Goal: Task Accomplishment & Management: Complete application form

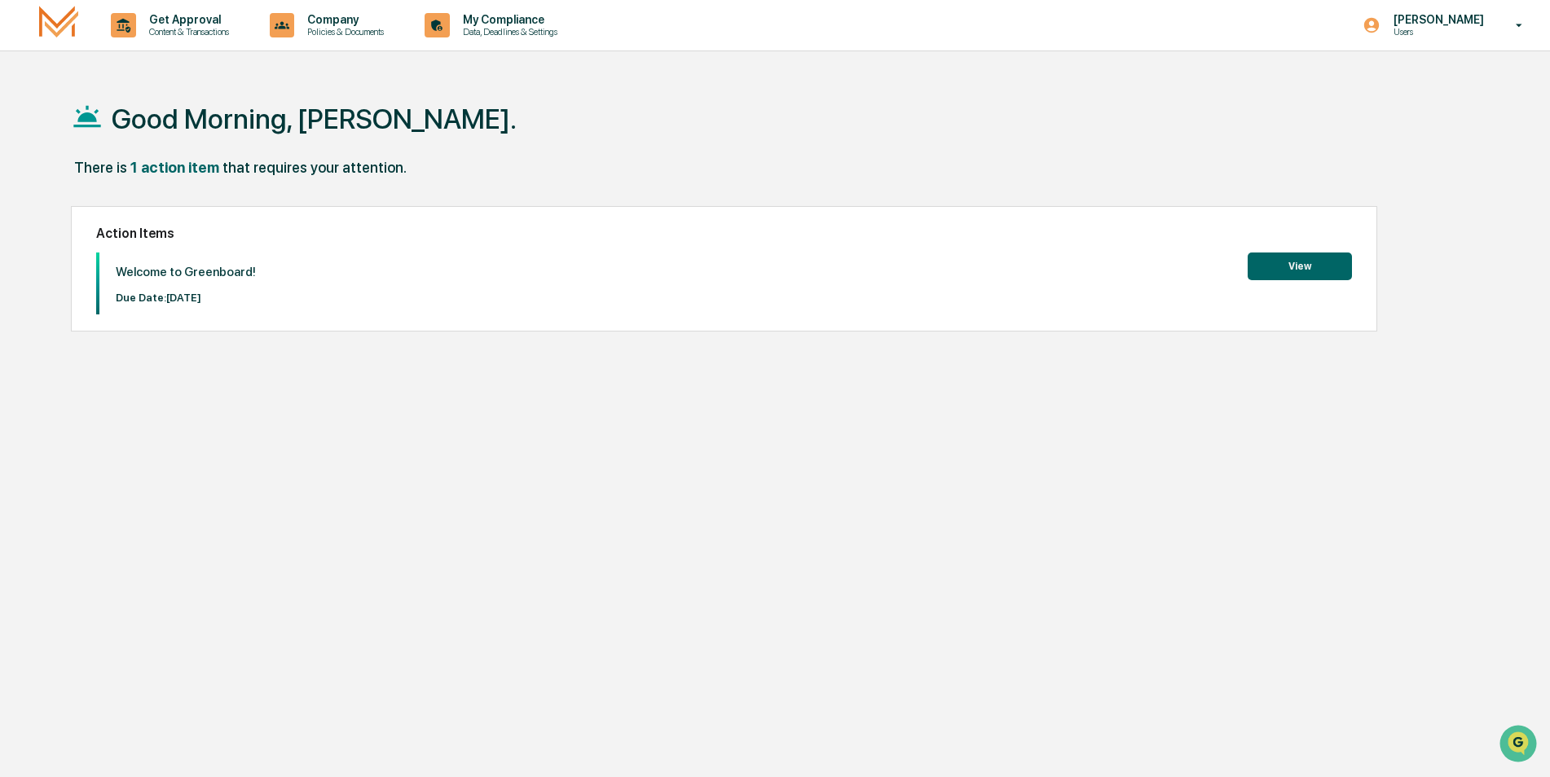
click at [1292, 256] on button "View" at bounding box center [1300, 267] width 104 height 28
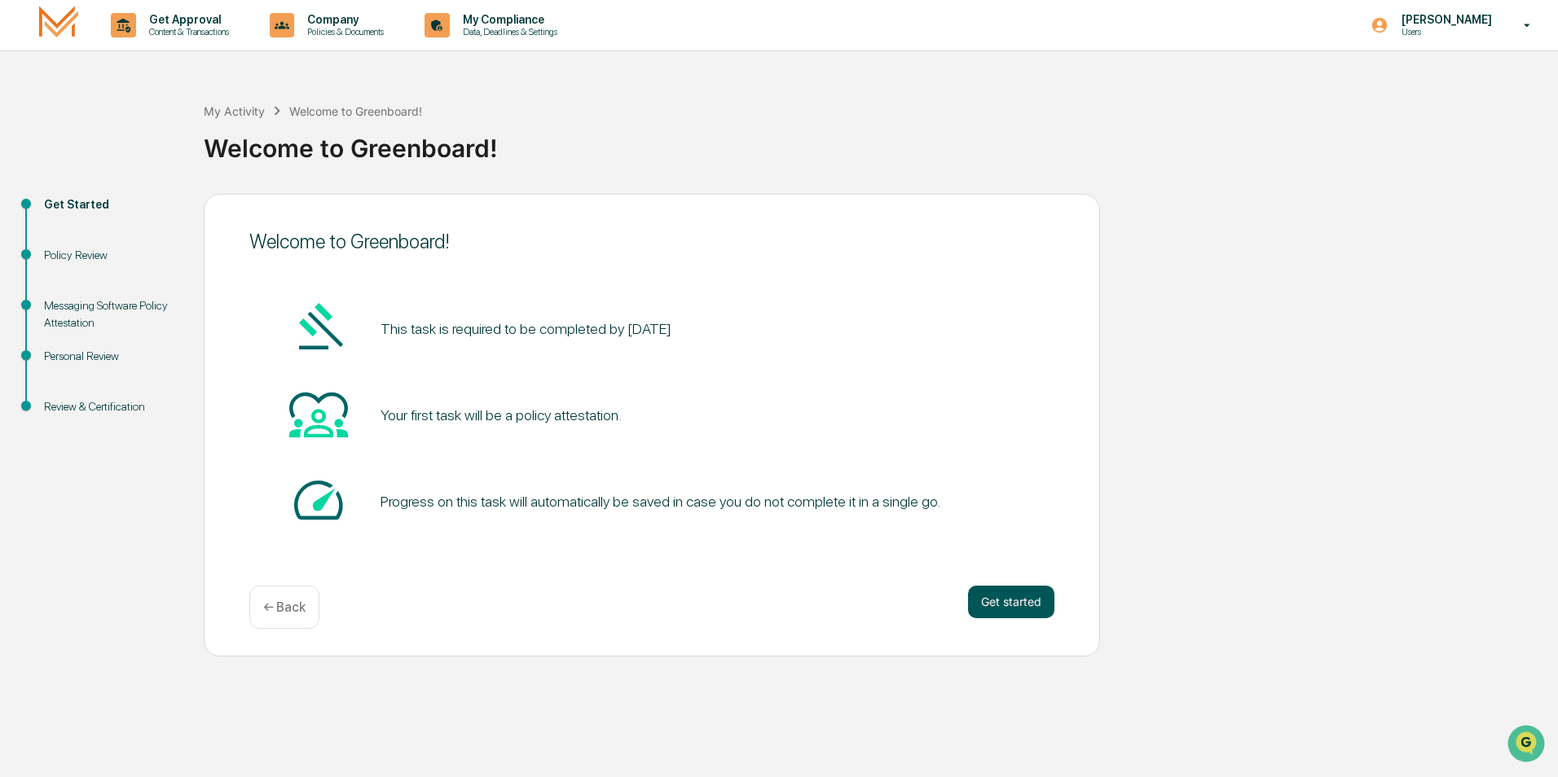
click at [988, 590] on button "Get started" at bounding box center [1011, 602] width 86 height 33
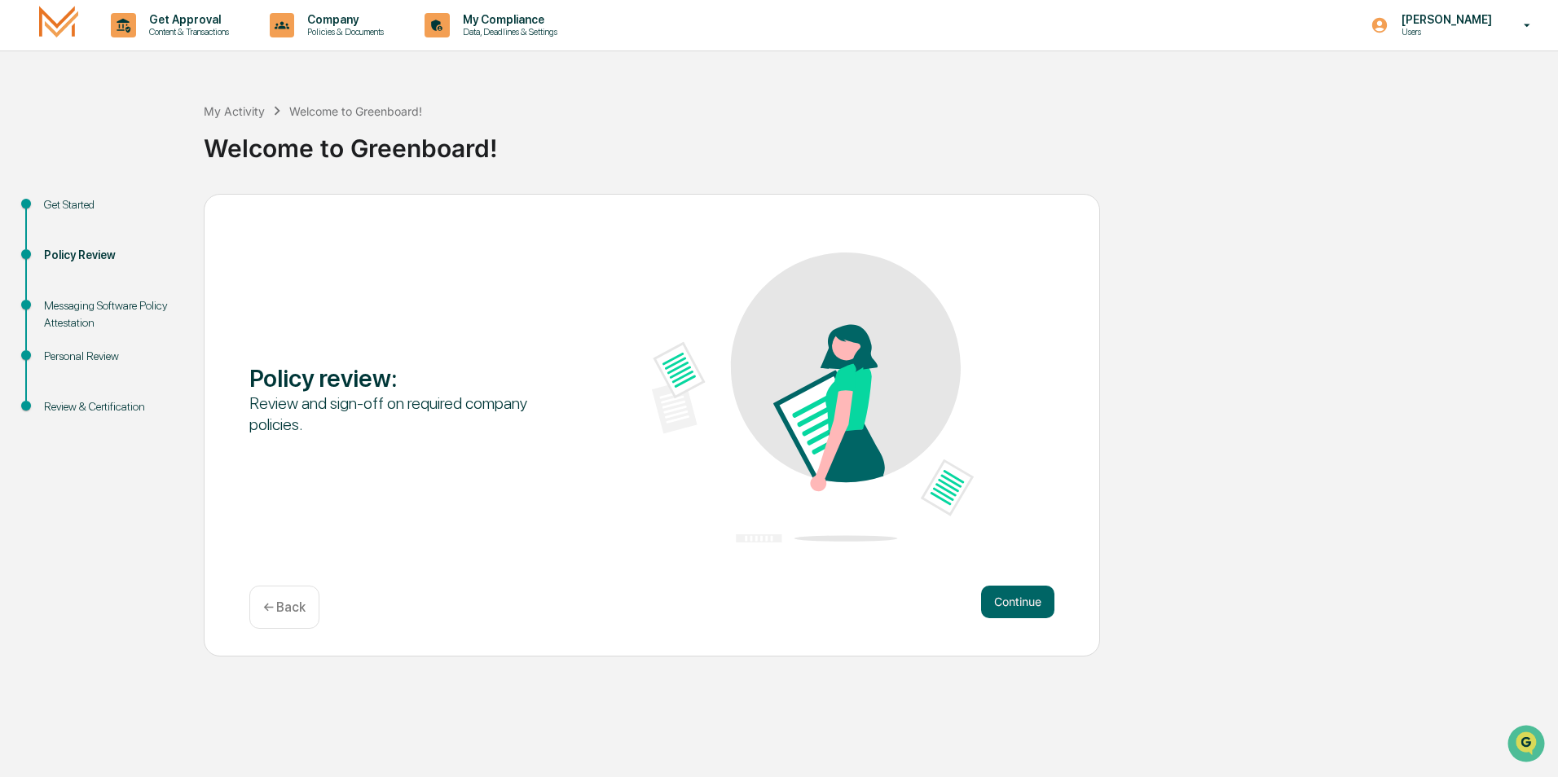
click at [988, 590] on button "Continue" at bounding box center [1017, 602] width 73 height 33
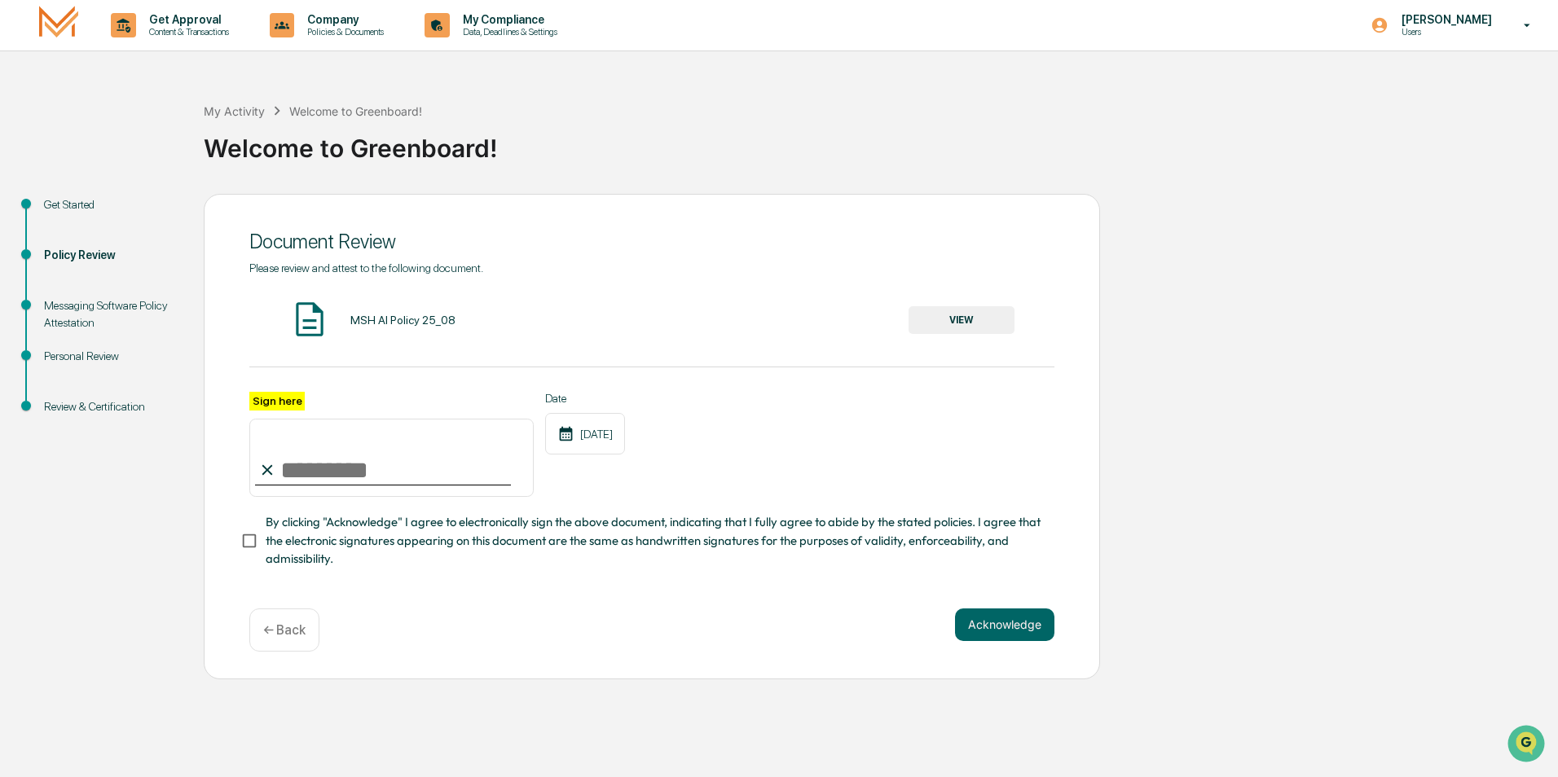
click at [964, 328] on button "VIEW" at bounding box center [962, 320] width 106 height 28
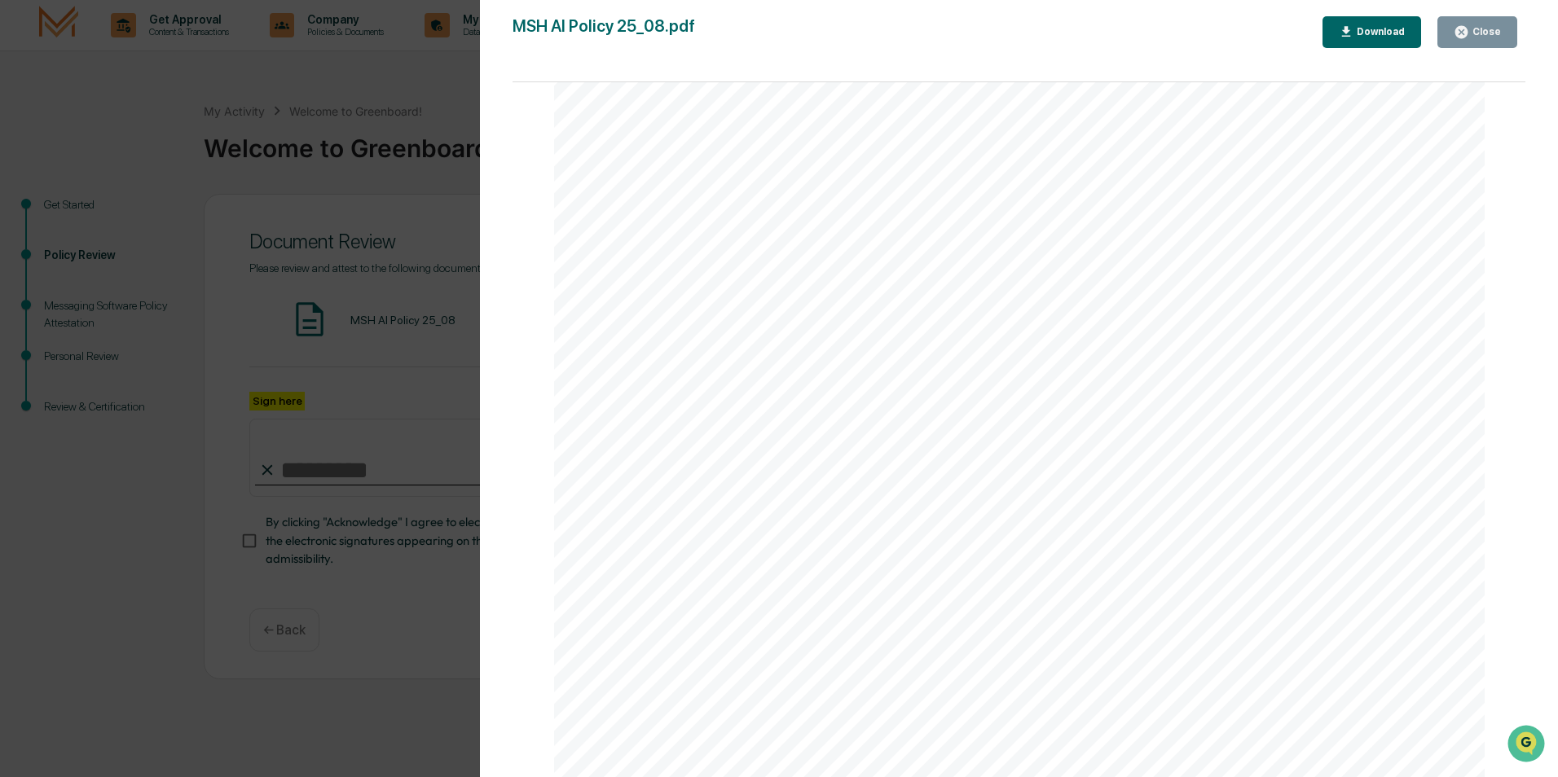
scroll to position [3063, 0]
click at [1469, 13] on div "Version History [DATE] 02:14 PM [PERSON_NAME] MSH AI Policy 25_08.pdf Close Dow…" at bounding box center [1019, 405] width 1078 height 810
drag, startPoint x: 1471, startPoint y: 24, endPoint x: 1483, endPoint y: 38, distance: 18.5
click at [1484, 31] on div "Close" at bounding box center [1477, 31] width 47 height 15
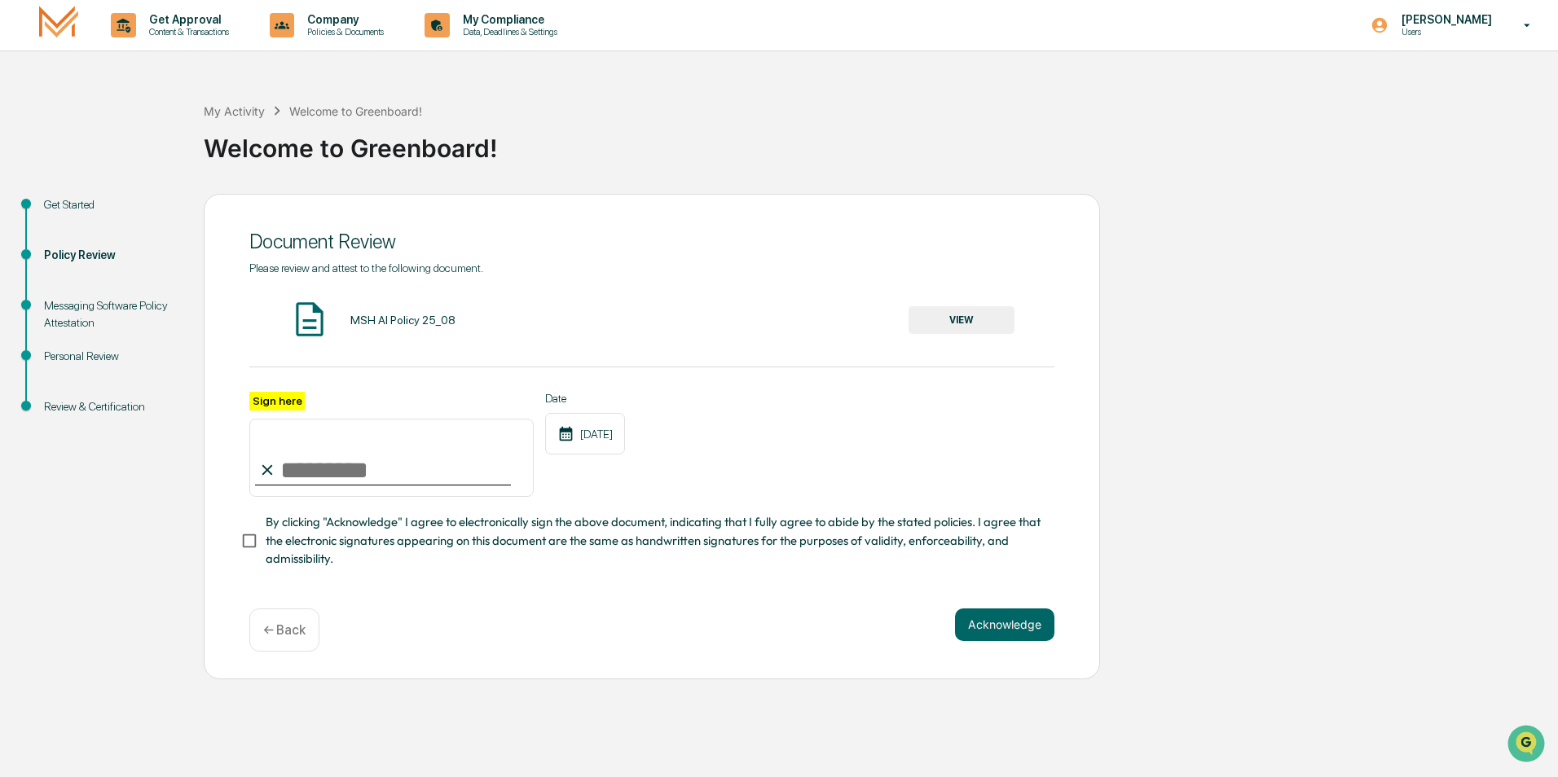
click at [425, 468] on input "Sign here" at bounding box center [391, 458] width 284 height 78
type input "*"
type input "**********"
click at [241, 566] on label "By clicking "Acknowledge" I agree to electronically sign the above document, in…" at bounding box center [640, 540] width 801 height 55
click at [993, 634] on button "Acknowledge" at bounding box center [1004, 625] width 99 height 33
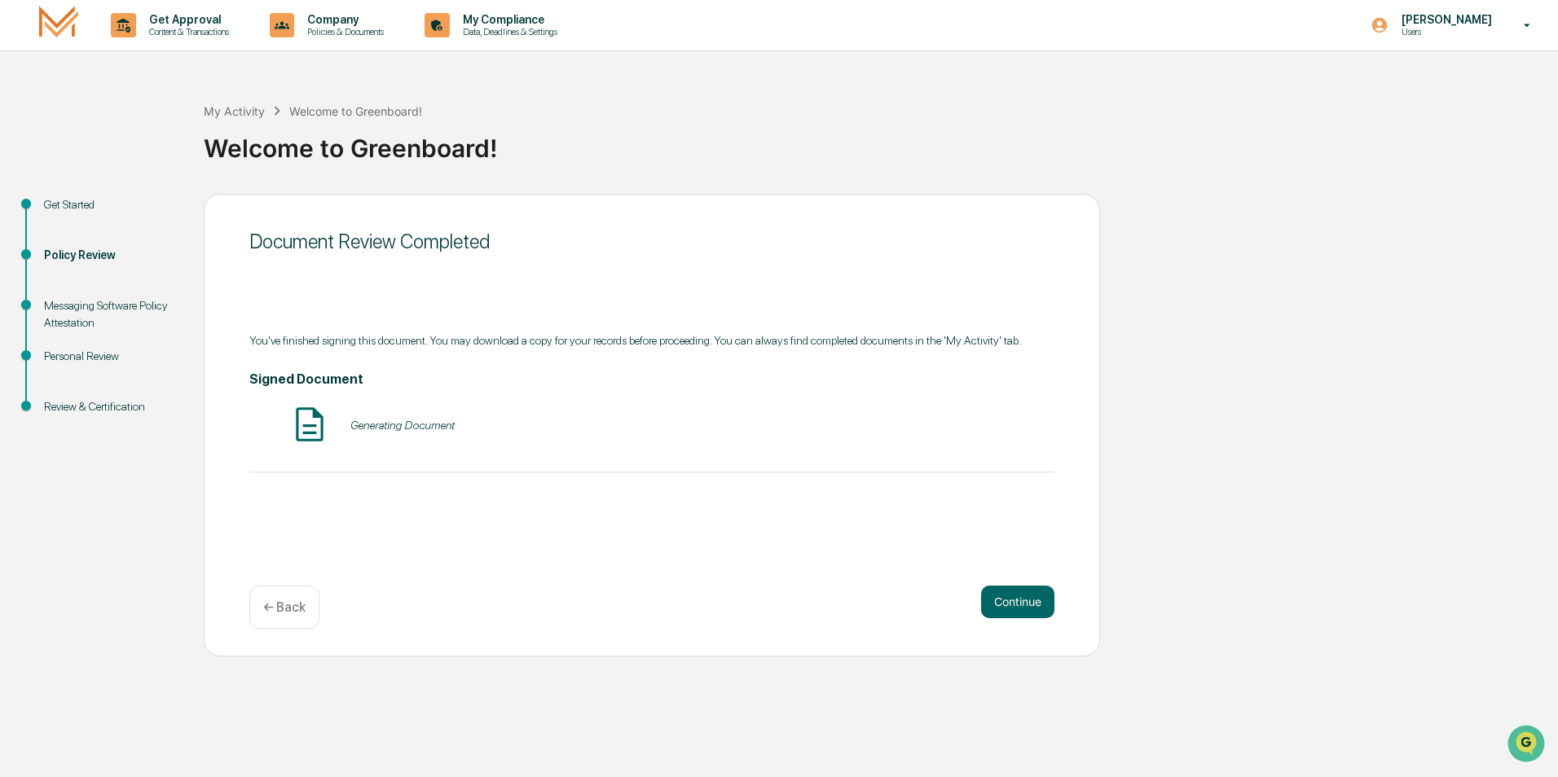
click at [989, 624] on div "Continue ← Back" at bounding box center [651, 607] width 805 height 43
click at [993, 617] on button "Continue" at bounding box center [1017, 602] width 73 height 33
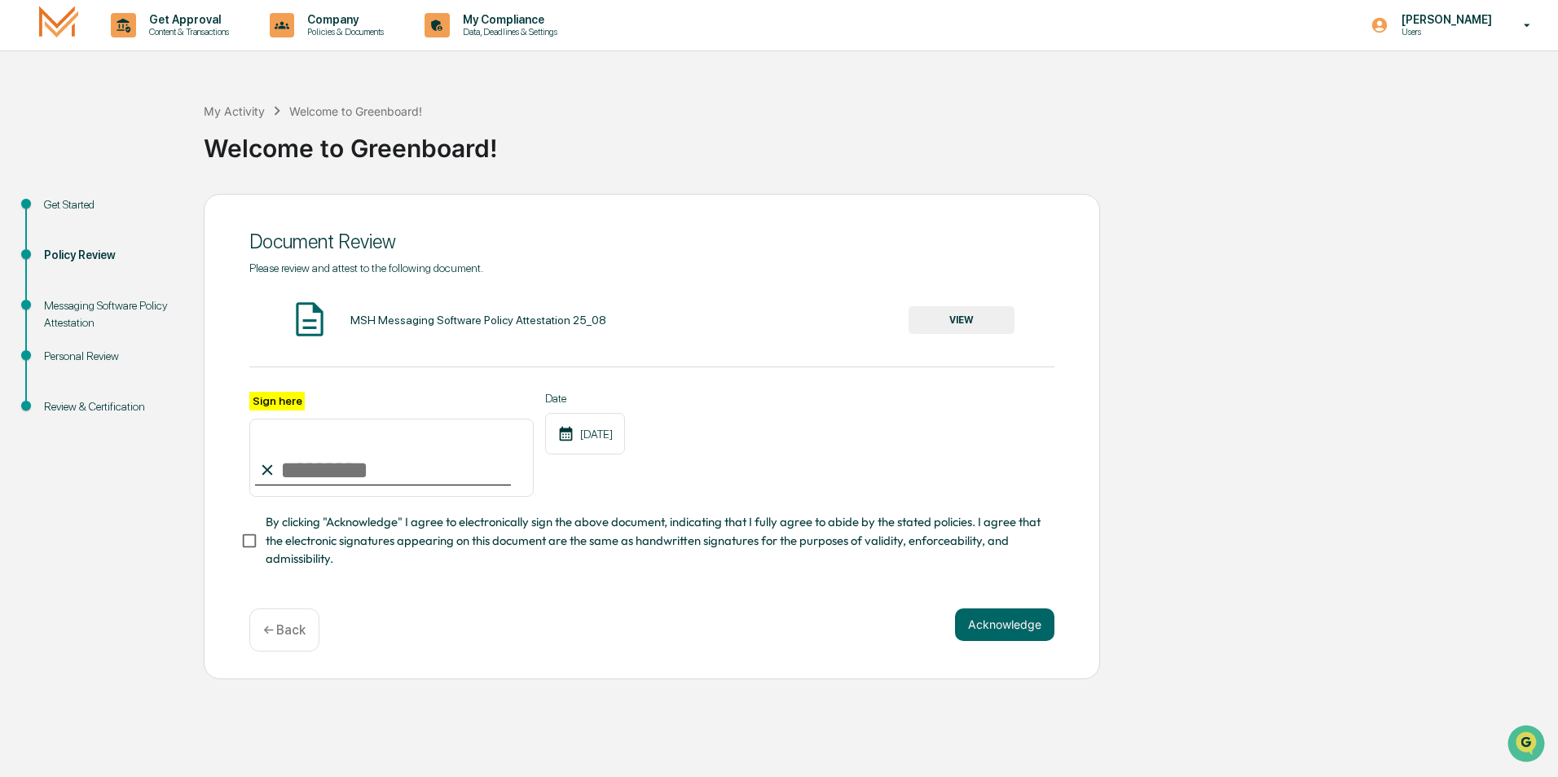
click at [944, 328] on button "VIEW" at bounding box center [962, 320] width 106 height 28
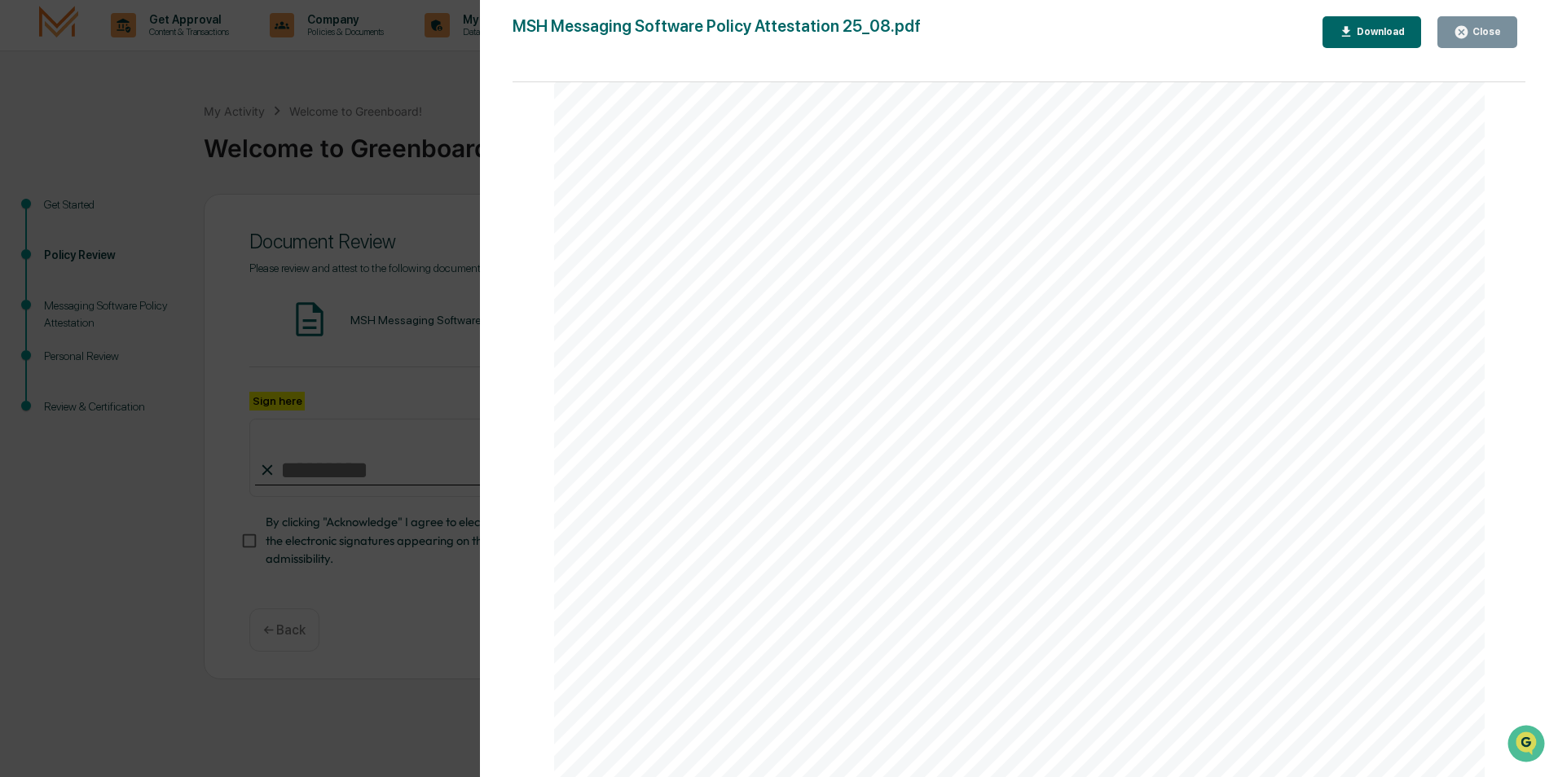
click at [1468, 34] on icon "button" at bounding box center [1461, 32] width 12 height 12
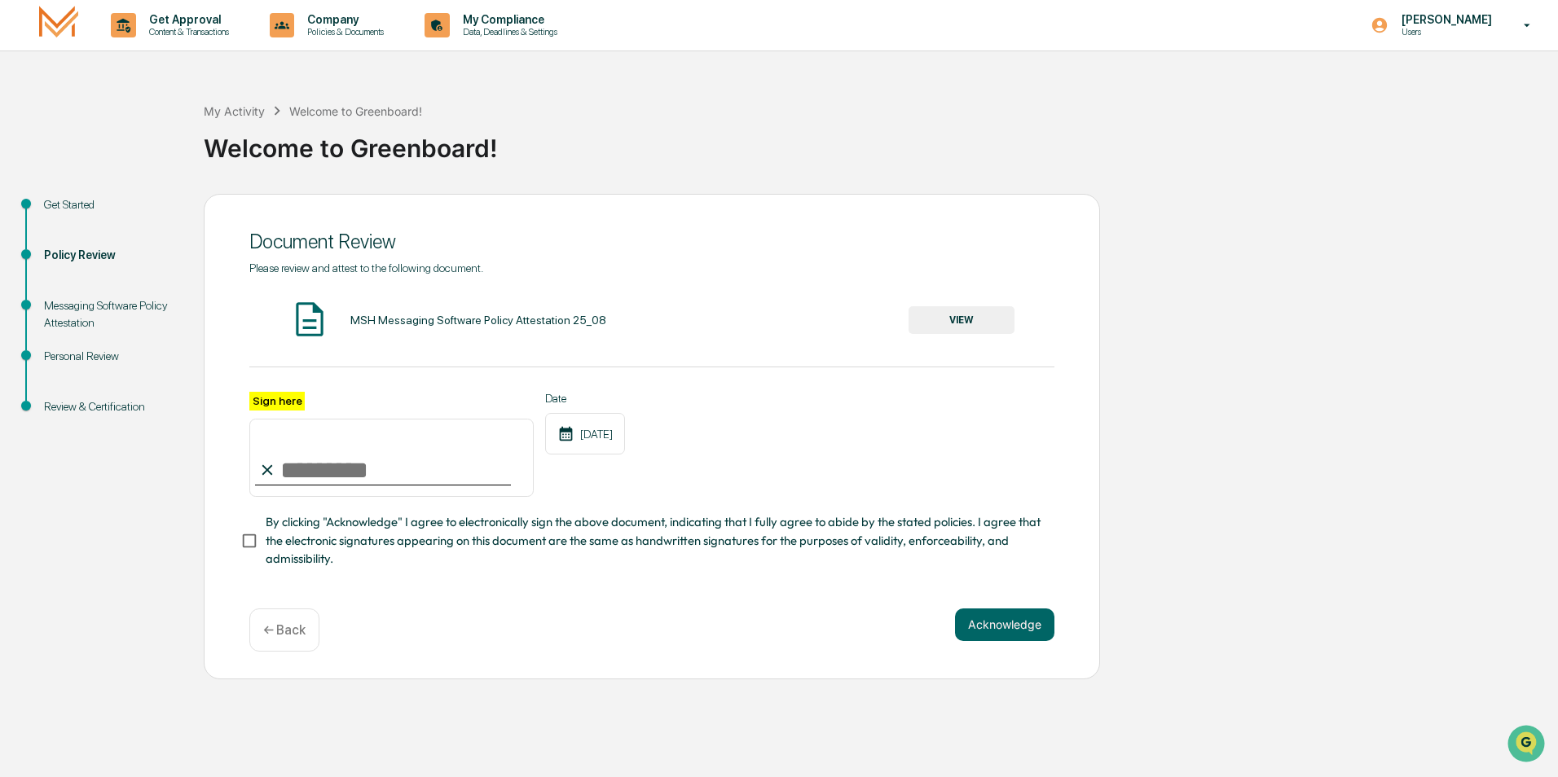
click at [432, 475] on input "Sign here" at bounding box center [391, 458] width 284 height 78
type input "**********"
click at [1021, 629] on button "Acknowledge" at bounding box center [1004, 625] width 99 height 33
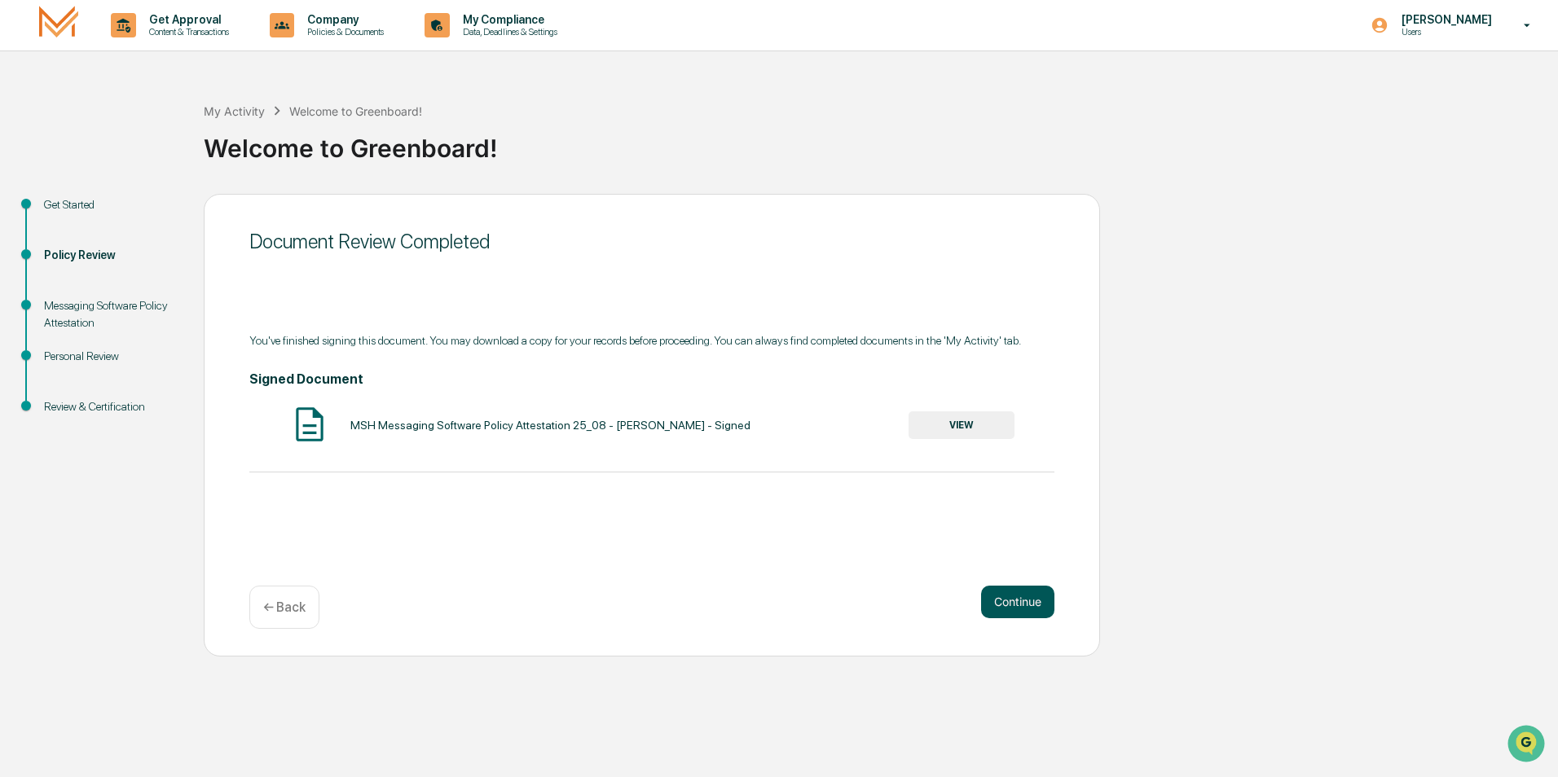
click at [1032, 592] on button "Continue" at bounding box center [1017, 602] width 73 height 33
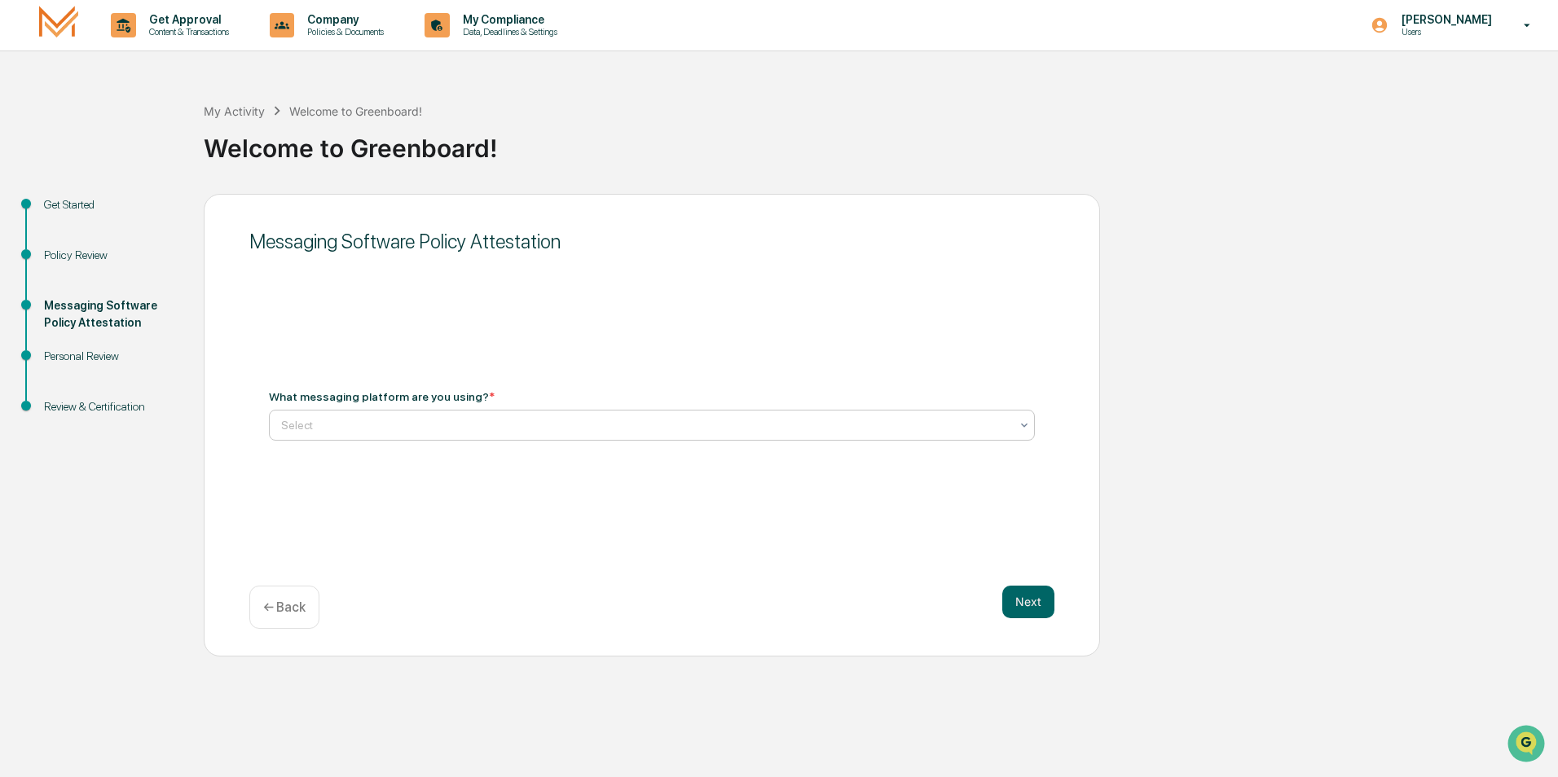
click at [469, 430] on div at bounding box center [645, 425] width 729 height 16
click at [746, 352] on div "Messaging Software Policy Attestation What messaging platform are you using? * …" at bounding box center [652, 425] width 896 height 463
click at [1050, 619] on div "Next ← Back" at bounding box center [651, 607] width 805 height 43
click at [1042, 608] on button "Next" at bounding box center [1028, 602] width 52 height 33
click at [469, 425] on div at bounding box center [645, 418] width 729 height 16
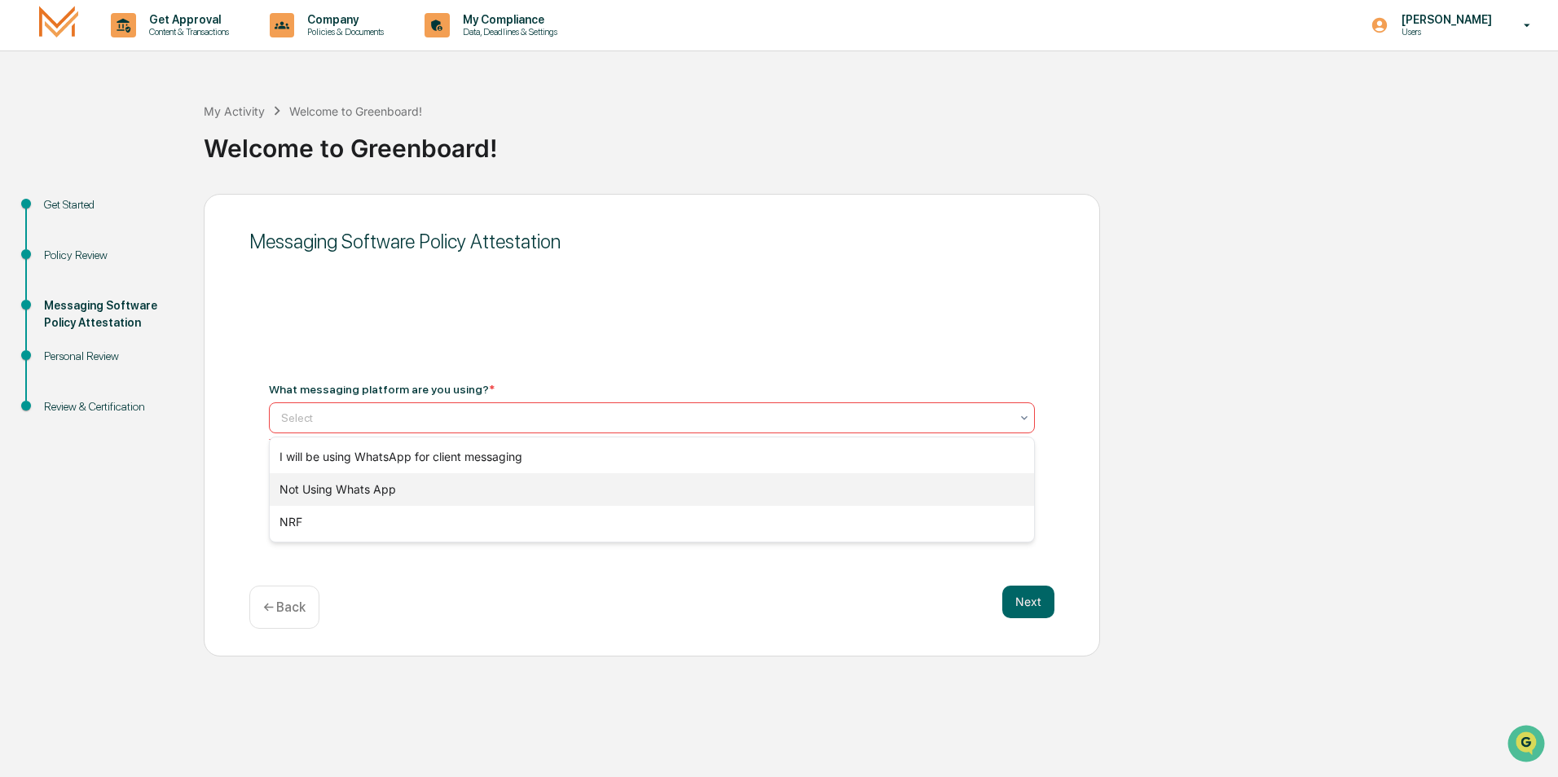
click at [323, 486] on div "Not Using Whats App" at bounding box center [652, 489] width 764 height 33
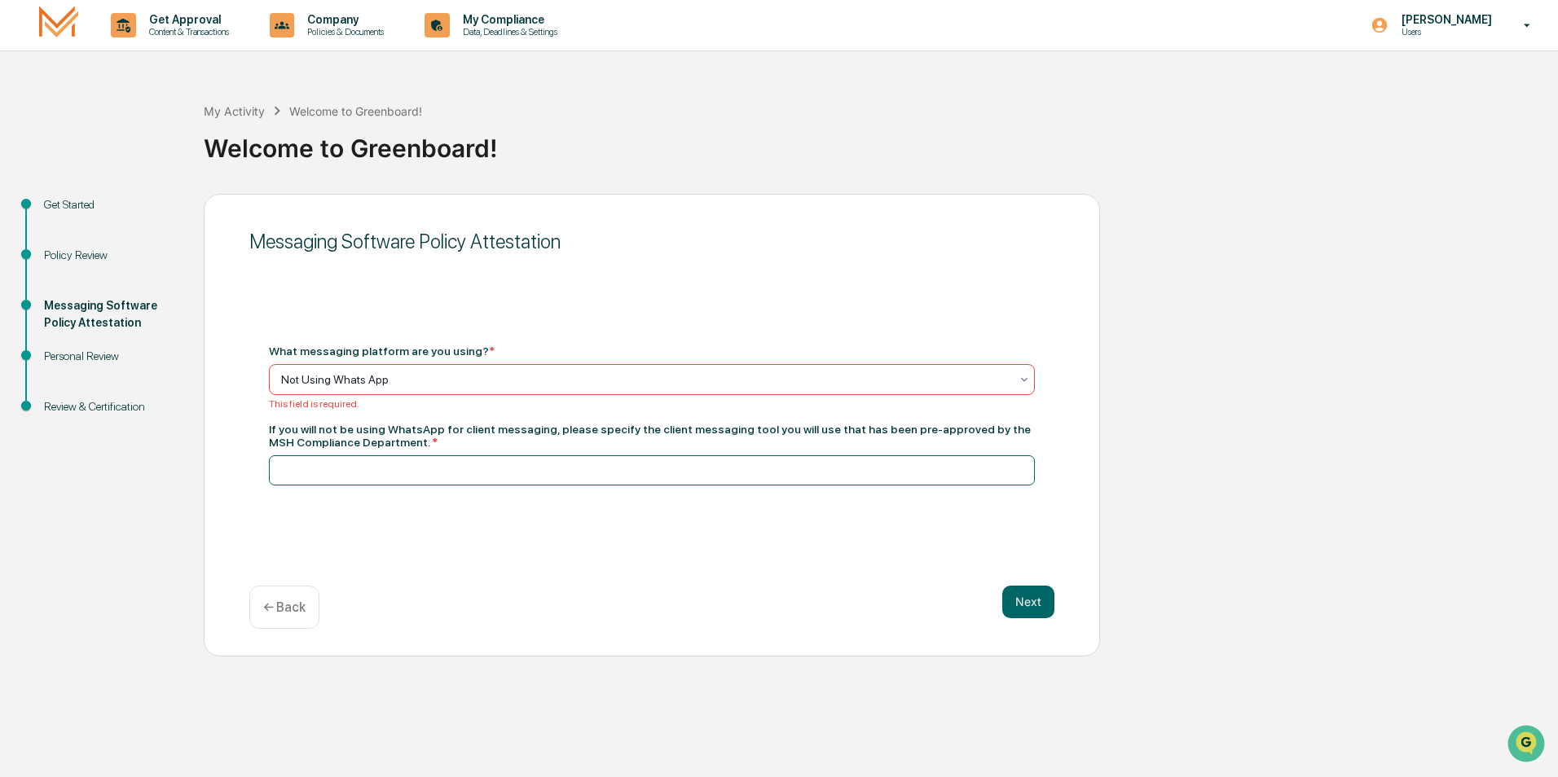
click at [437, 468] on input at bounding box center [652, 471] width 766 height 30
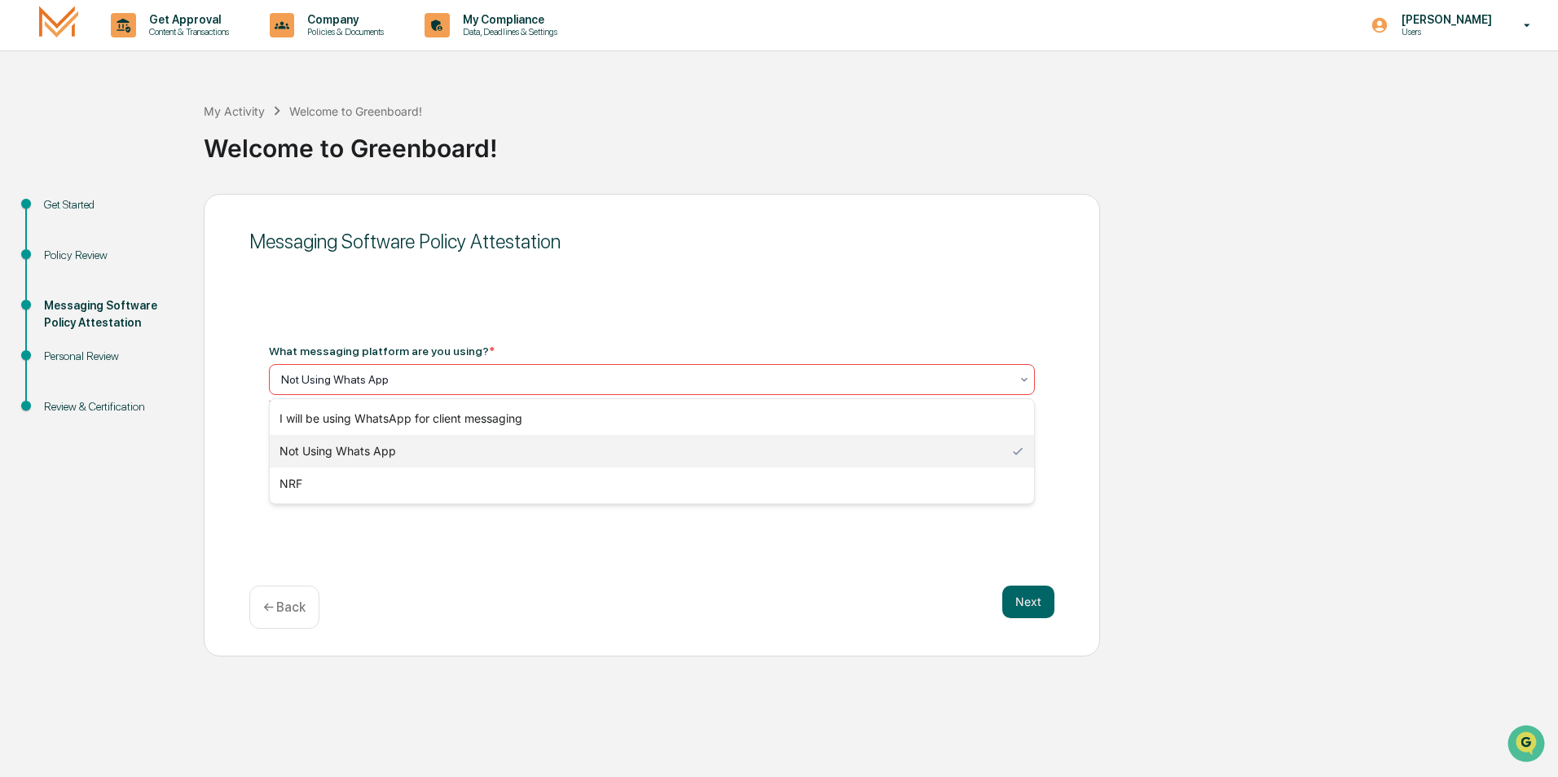
click at [486, 392] on div "Not Using Whats App" at bounding box center [652, 379] width 766 height 31
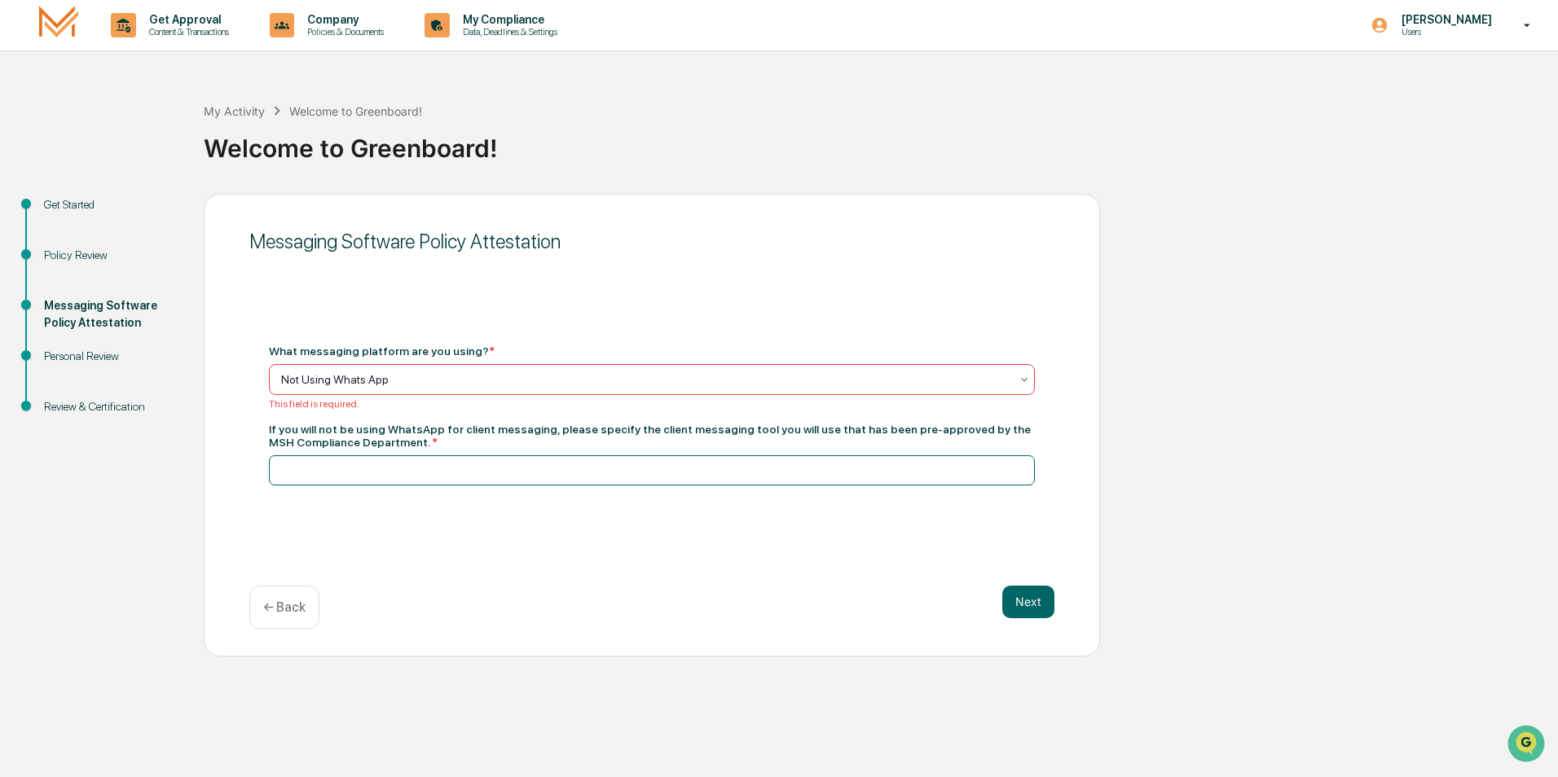
click at [460, 474] on input at bounding box center [652, 471] width 766 height 30
type input "**********"
click at [1047, 602] on button "Next" at bounding box center [1028, 602] width 52 height 33
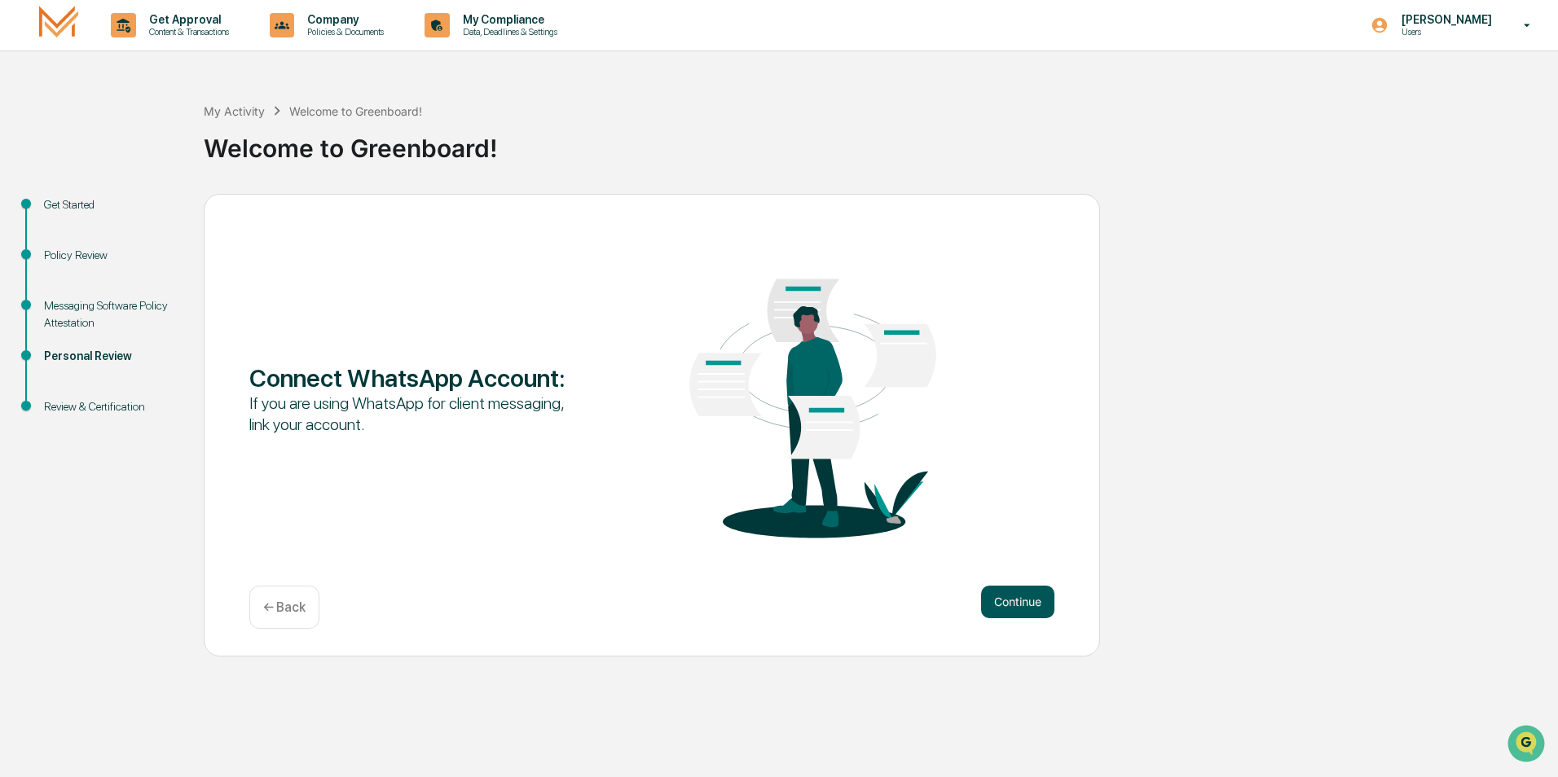
click at [1033, 611] on button "Continue" at bounding box center [1017, 602] width 73 height 33
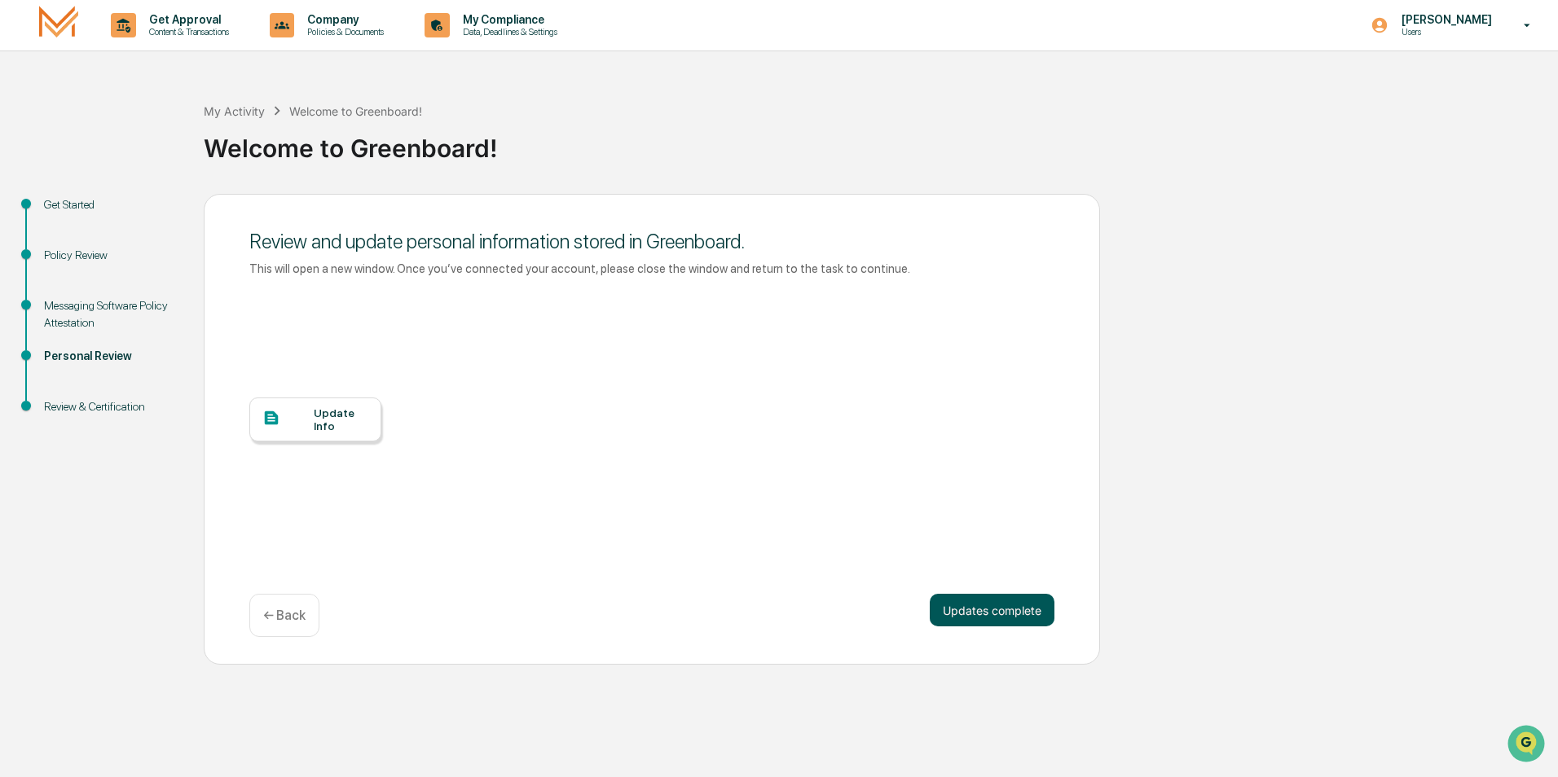
click at [1030, 611] on button "Updates complete" at bounding box center [992, 610] width 125 height 33
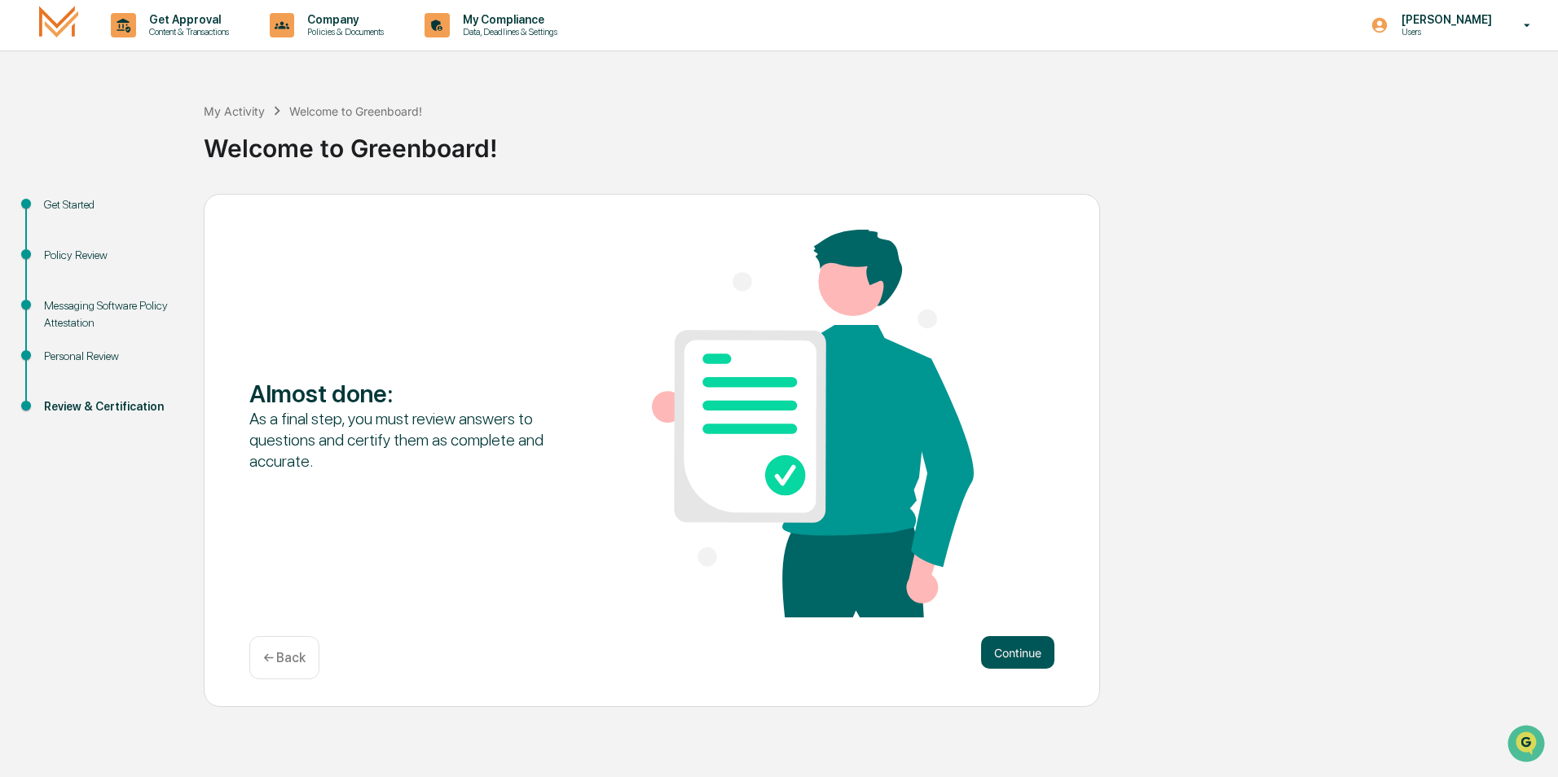
click at [1024, 667] on button "Continue" at bounding box center [1017, 652] width 73 height 33
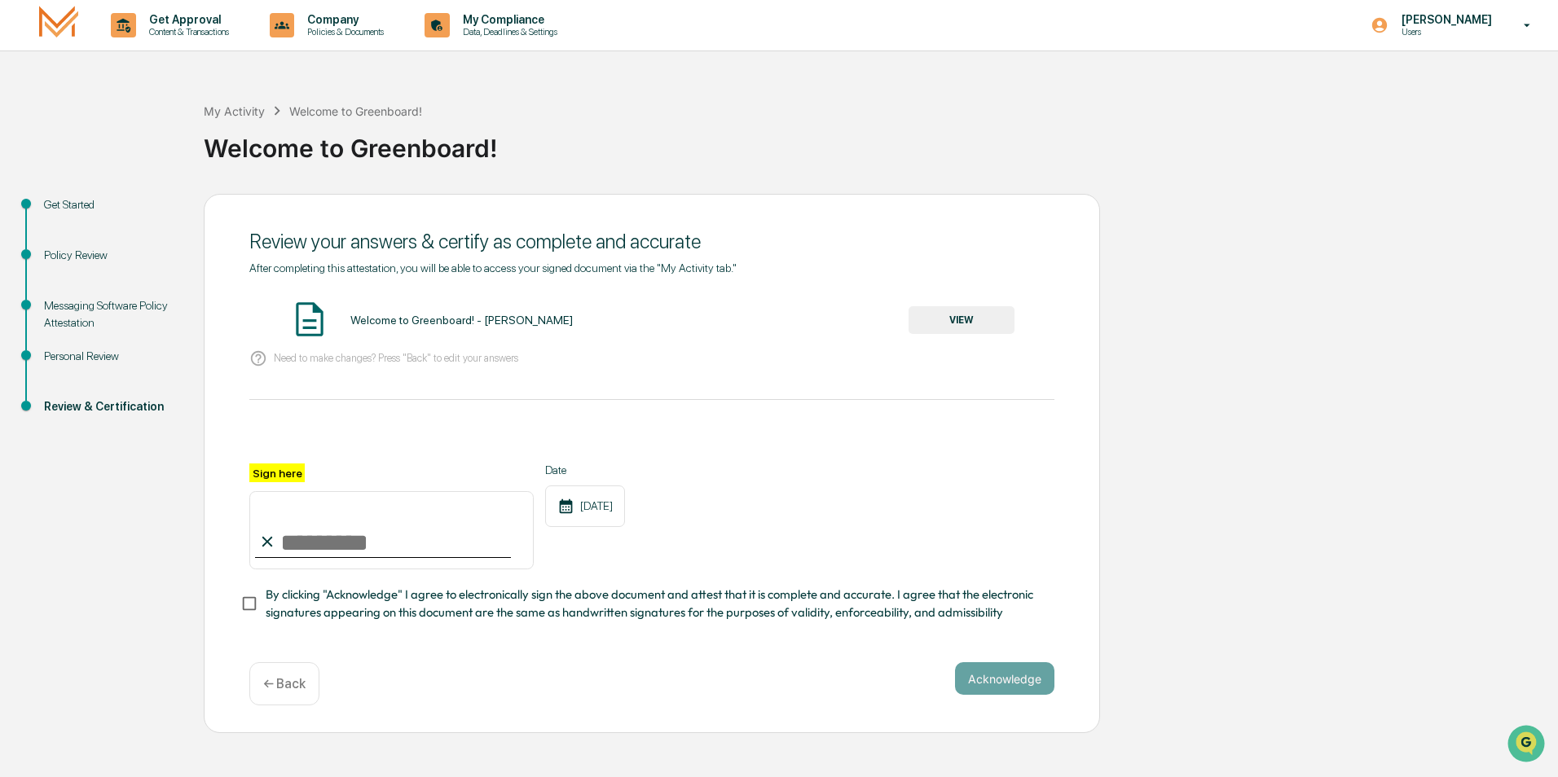
click at [943, 324] on button "VIEW" at bounding box center [962, 320] width 106 height 28
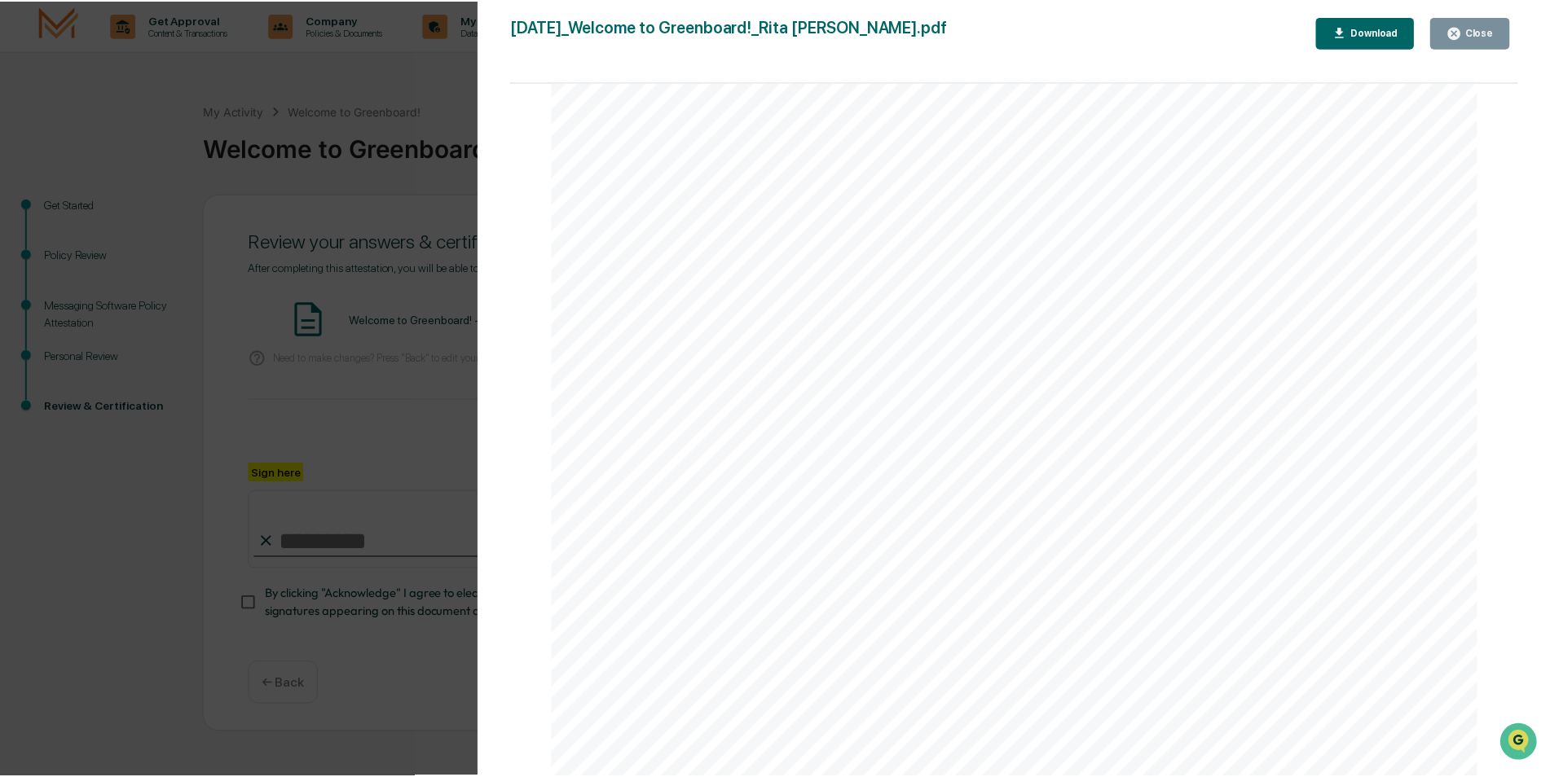
scroll to position [2030, 0]
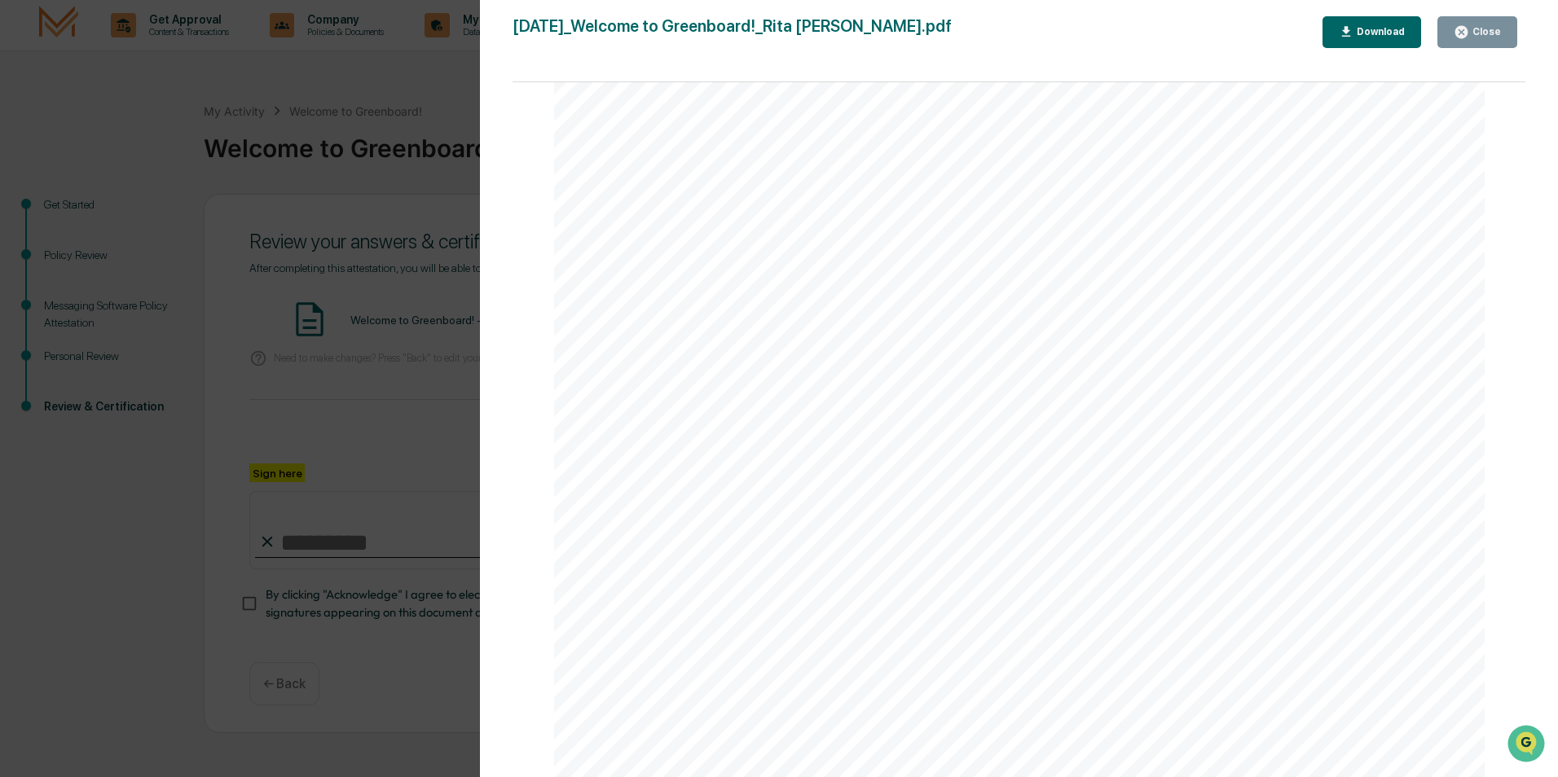
click at [1491, 48] on div "[DATE]_Welcome to Greenboard!_Rita [PERSON_NAME].pdf Close Download Page 1/2 [D…" at bounding box center [1019, 404] width 1013 height 777
click at [1496, 33] on div "Close" at bounding box center [1485, 31] width 32 height 11
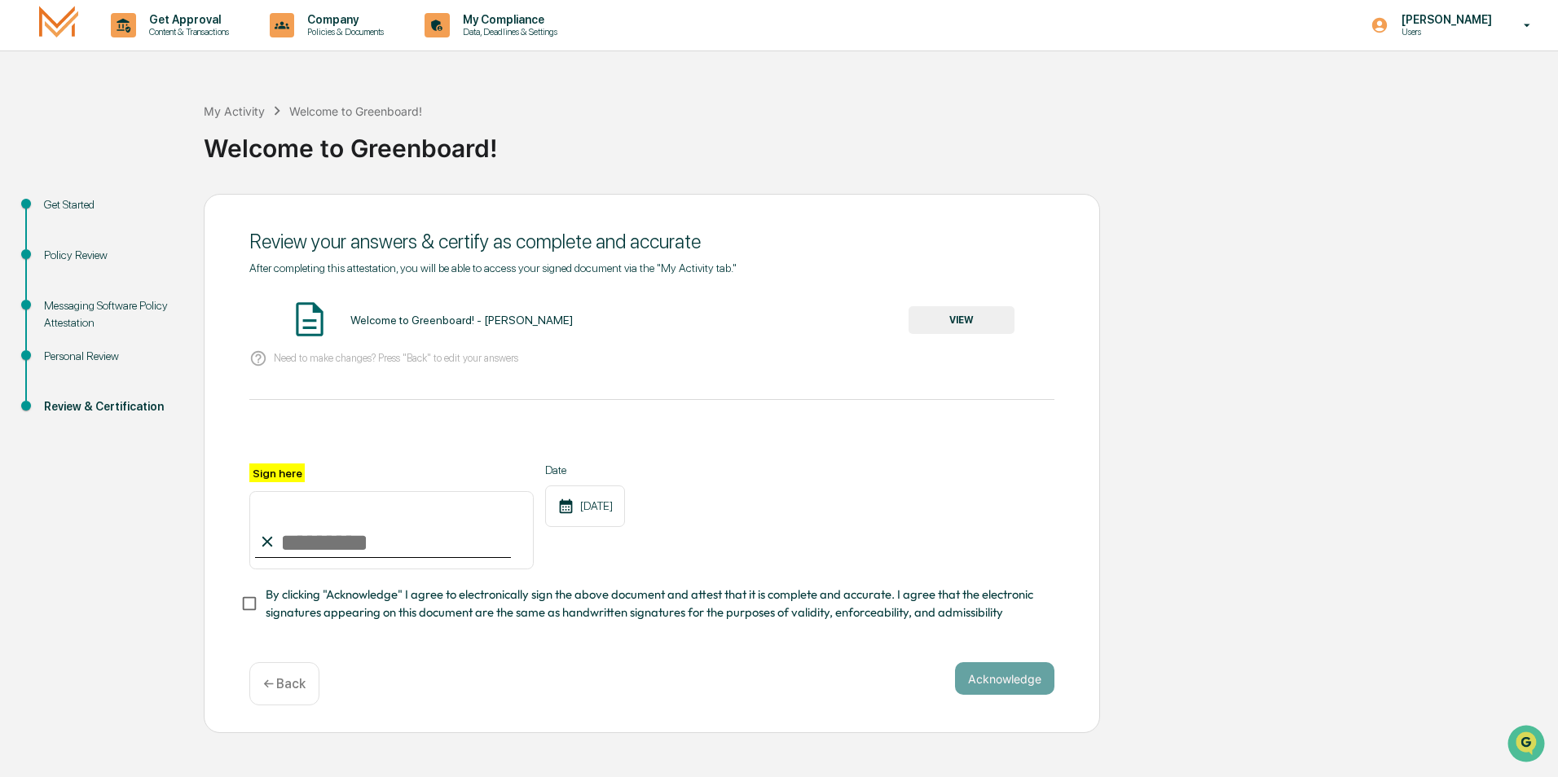
click at [477, 557] on input "Sign here" at bounding box center [391, 530] width 284 height 78
type input "**********"
click at [1049, 685] on button "Acknowledge" at bounding box center [1004, 679] width 99 height 33
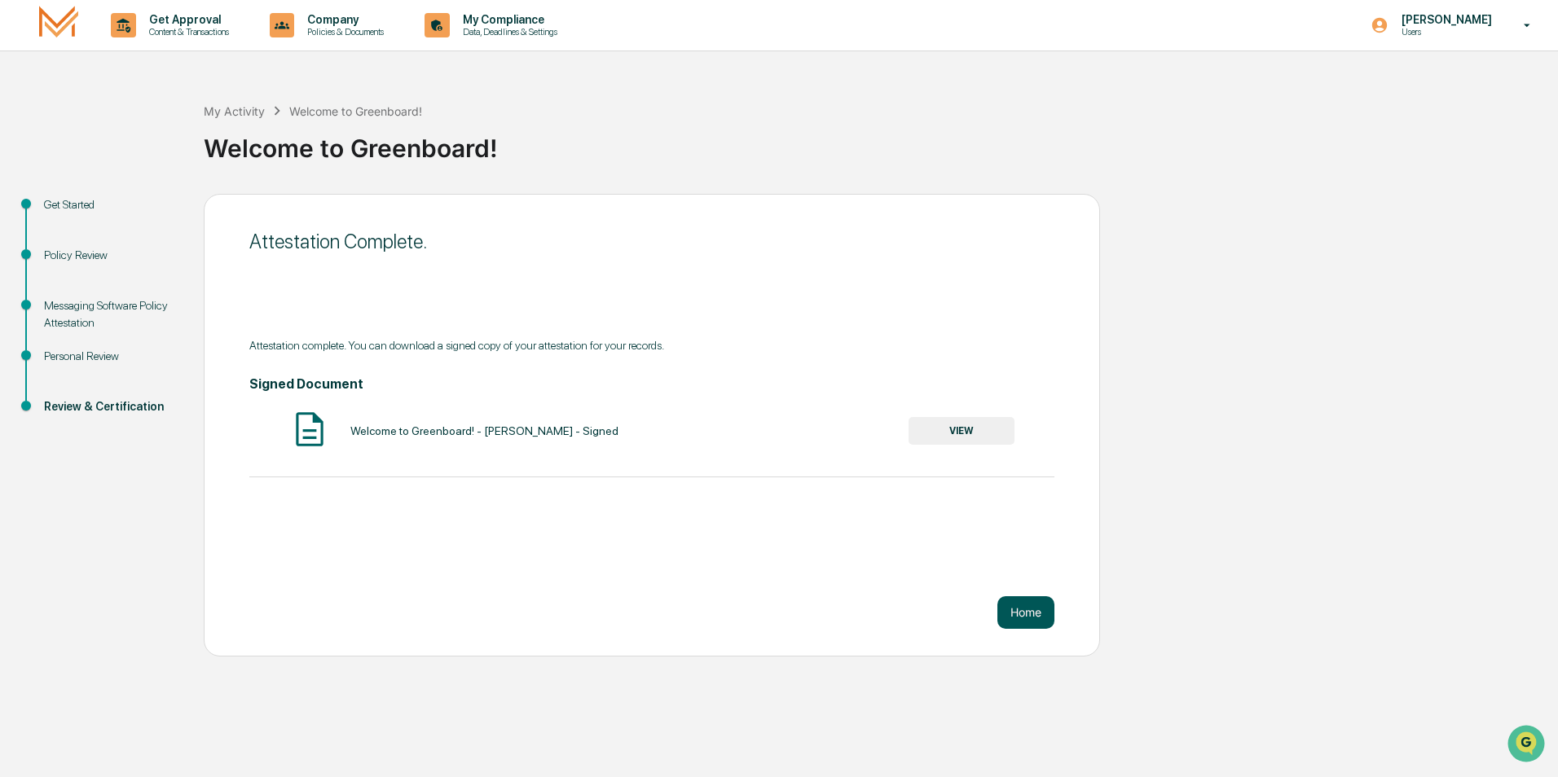
click at [1037, 613] on button "Home" at bounding box center [1025, 613] width 57 height 33
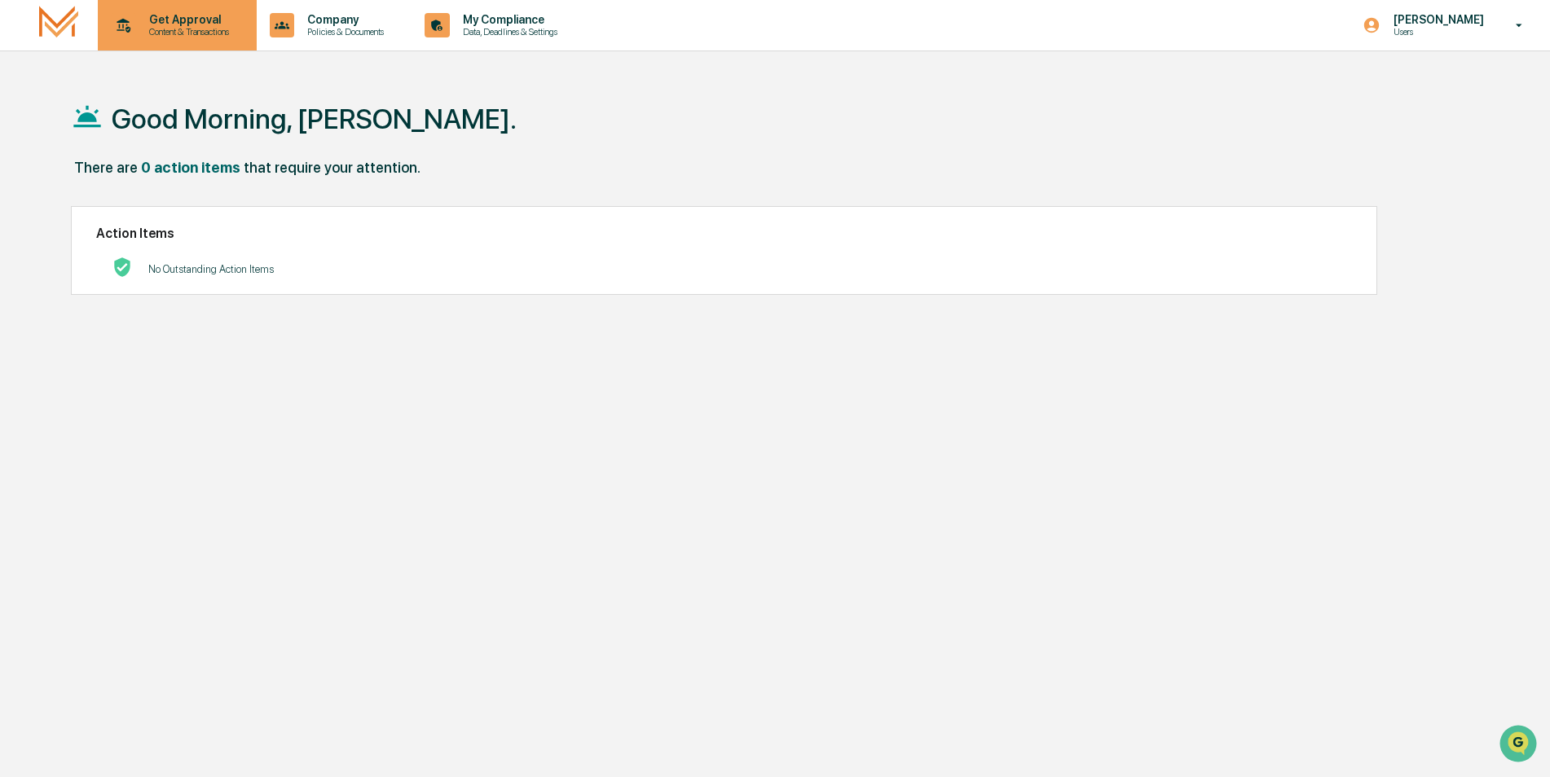
click at [181, 44] on div "Get Approval Content & Transactions" at bounding box center [175, 25] width 143 height 51
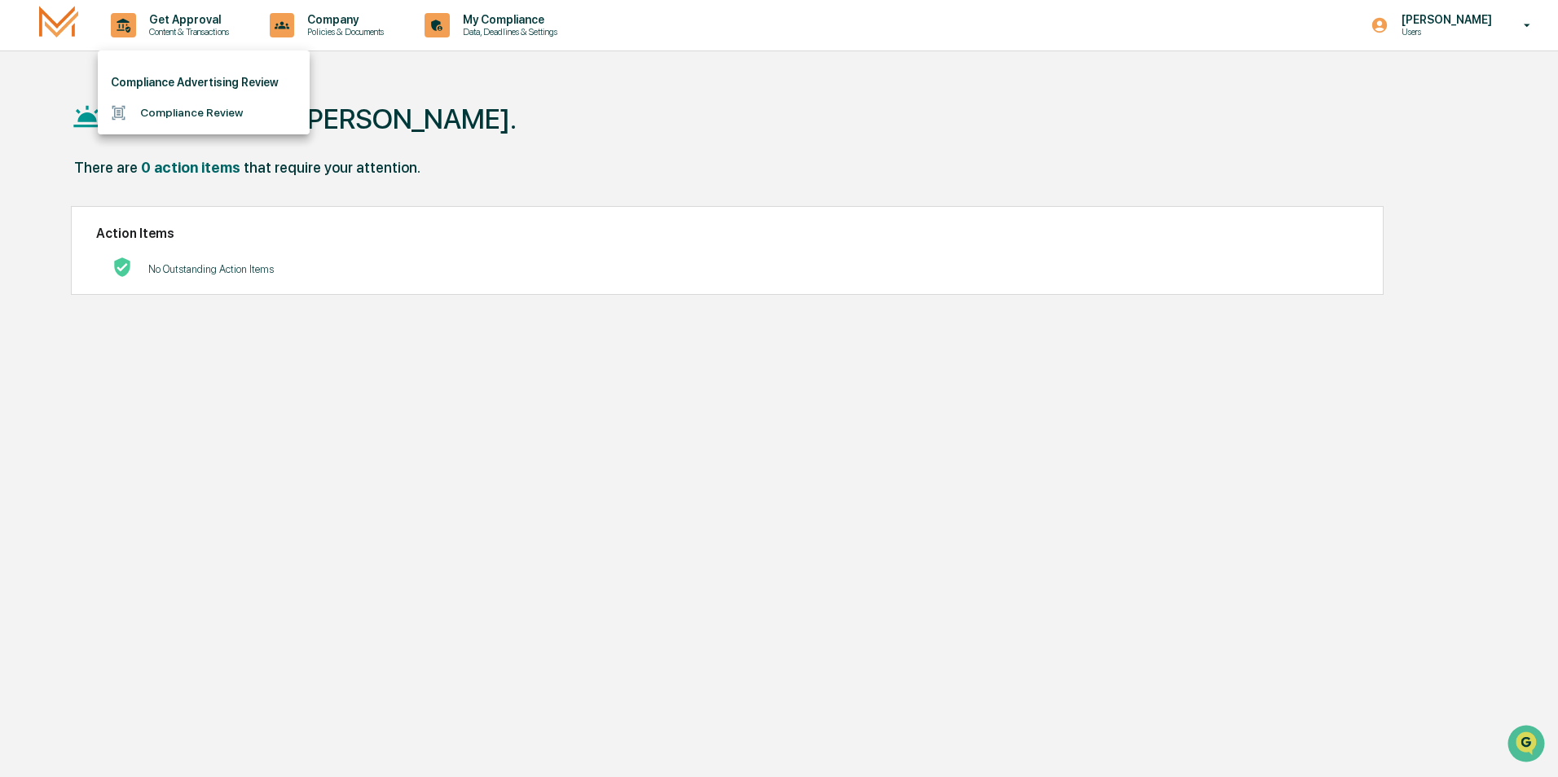
click at [181, 124] on li "Compliance Review" at bounding box center [204, 113] width 212 height 30
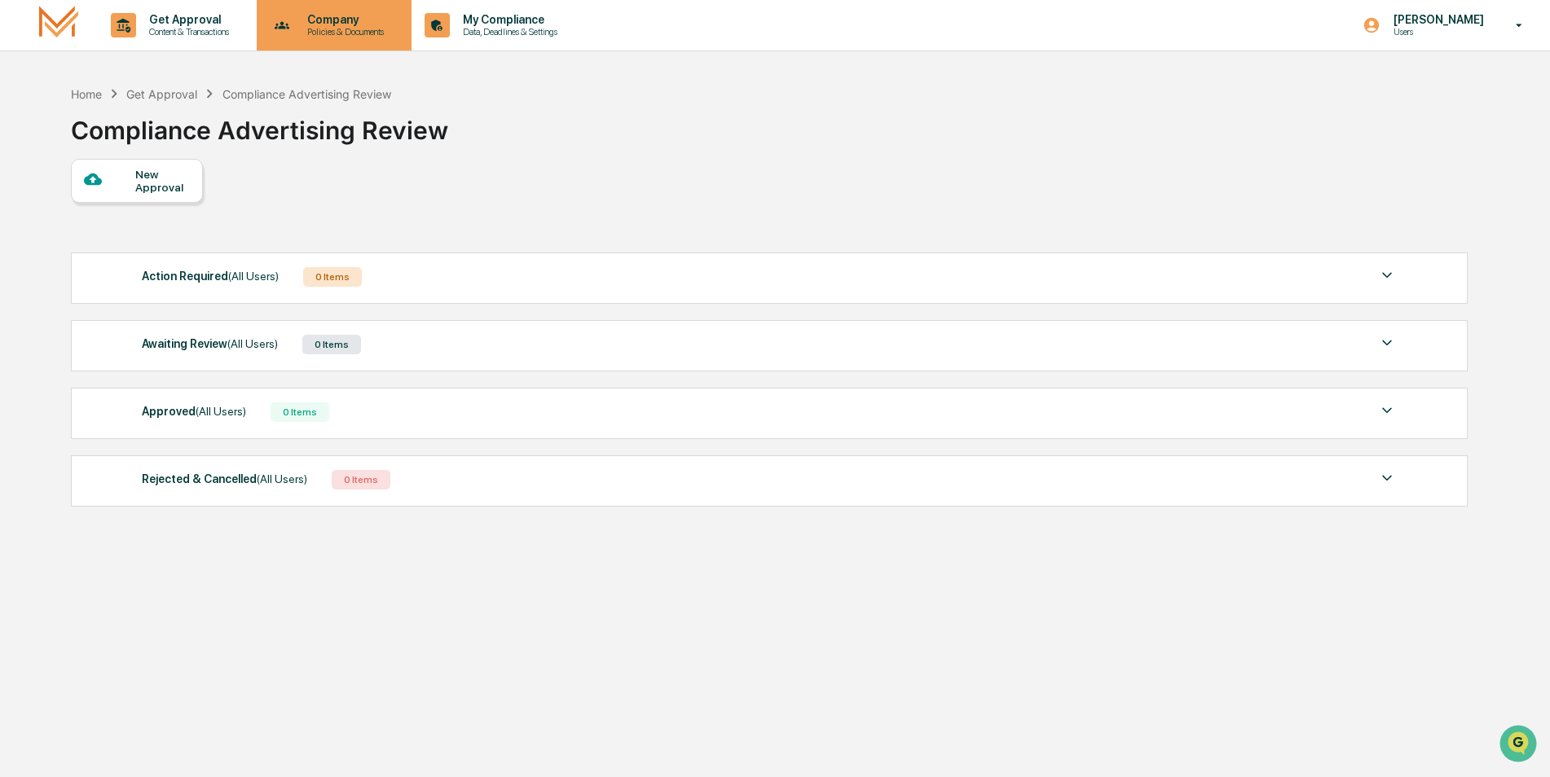
click at [361, 23] on p "Company" at bounding box center [343, 19] width 98 height 13
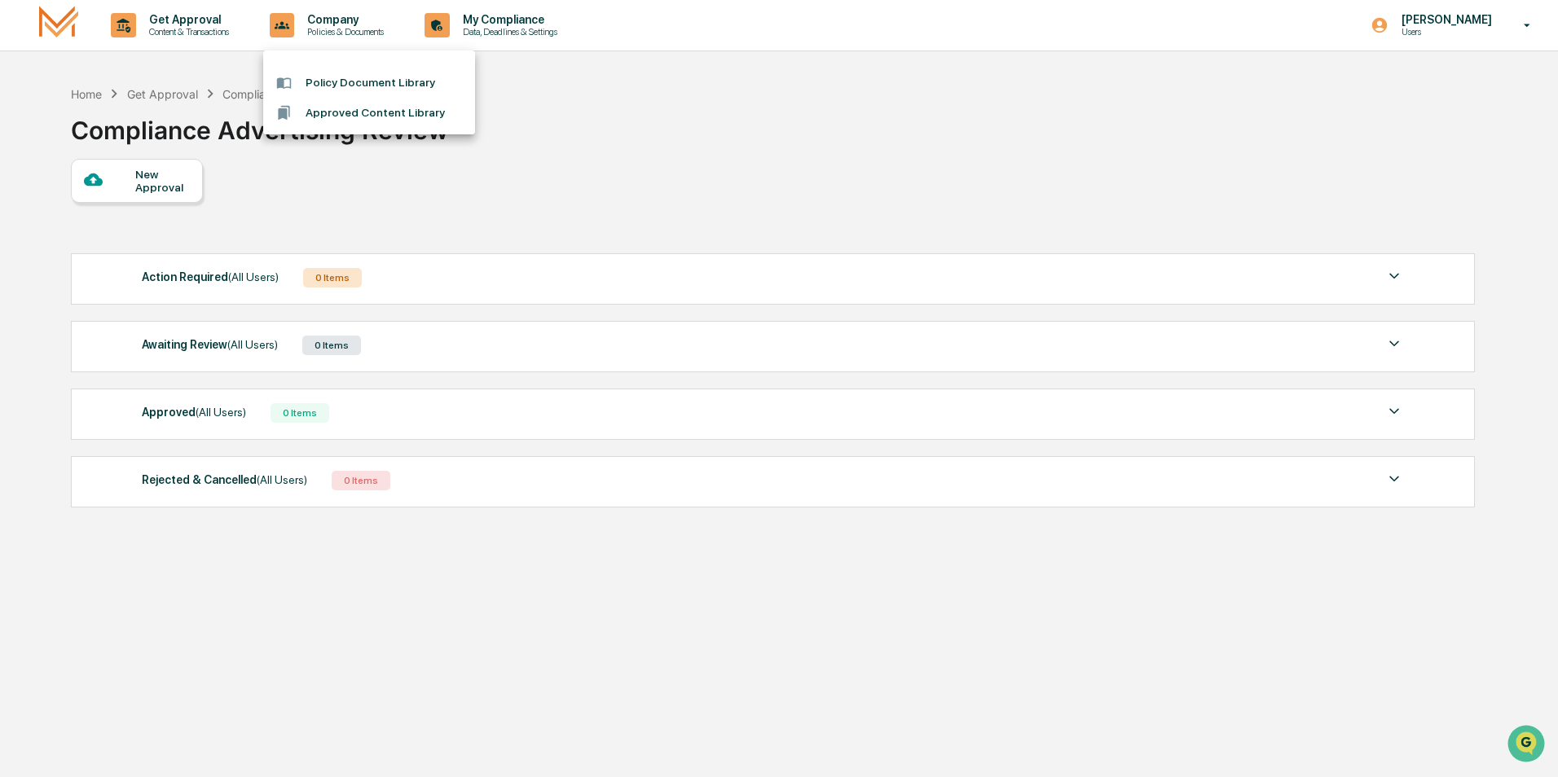
click at [460, 9] on div at bounding box center [779, 388] width 1558 height 777
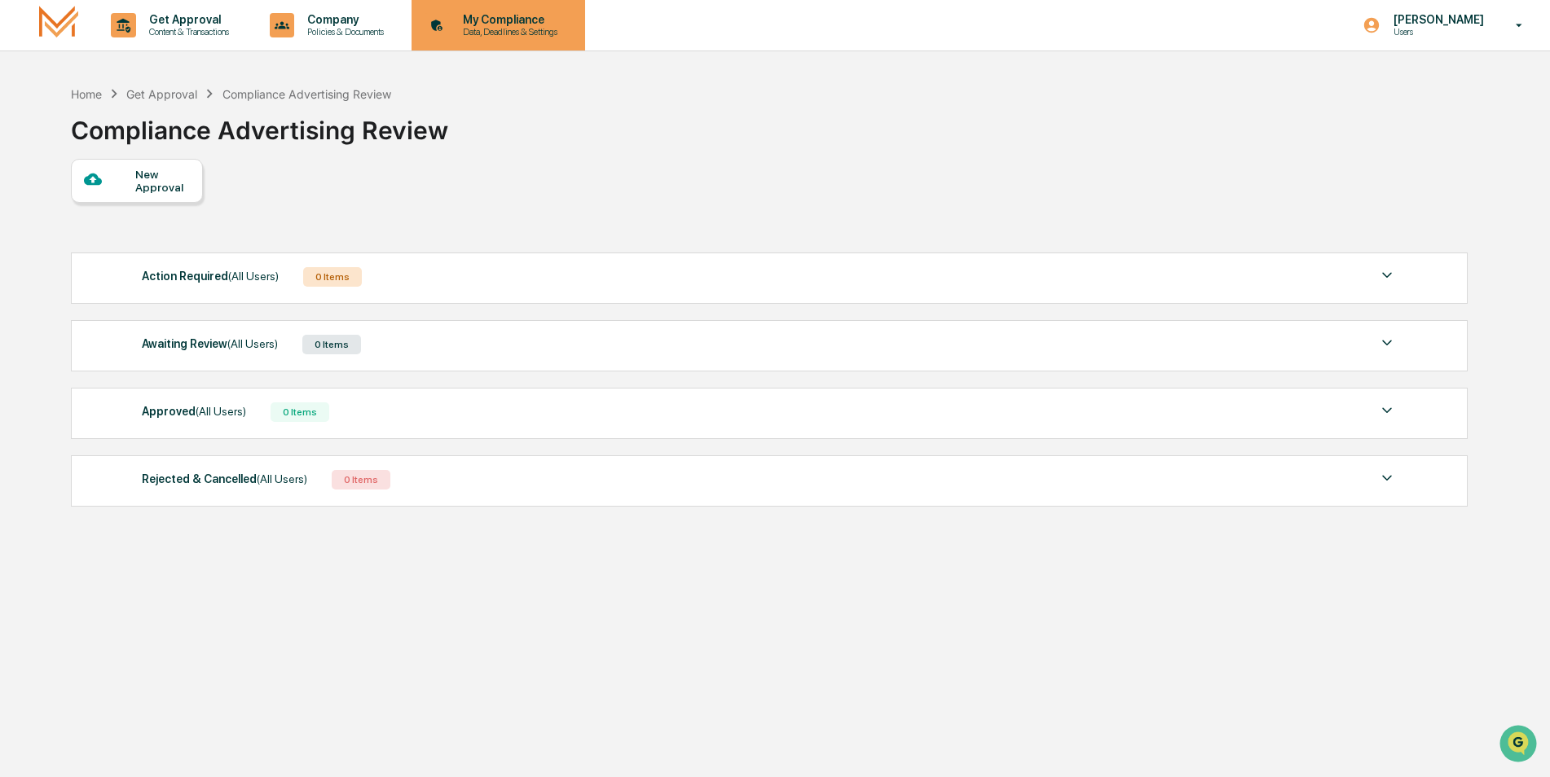
click at [494, 22] on p "My Compliance" at bounding box center [508, 19] width 116 height 13
